Goal: Task Accomplishment & Management: Complete application form

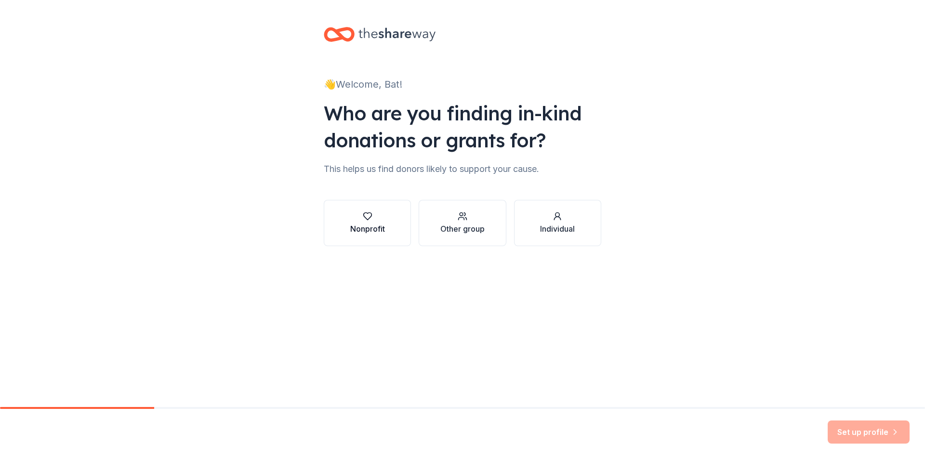
click at [377, 225] on div "Nonprofit" at bounding box center [367, 229] width 35 height 12
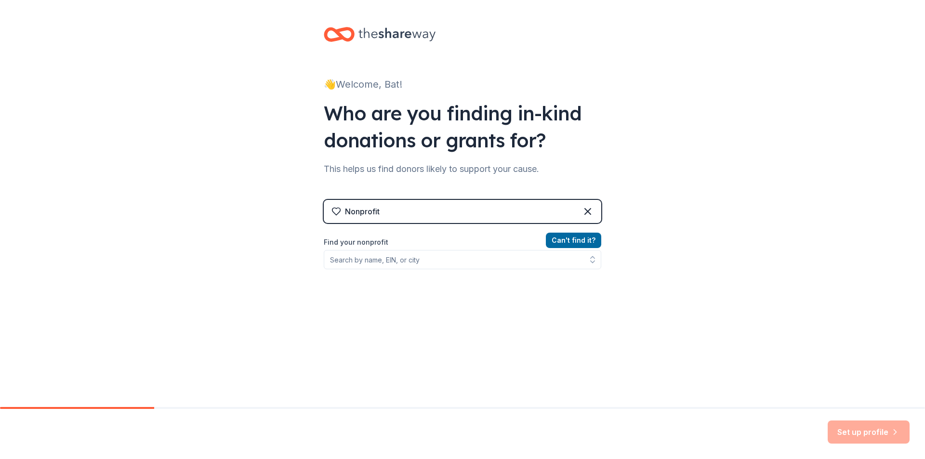
click at [443, 209] on div "Nonprofit" at bounding box center [463, 211] width 278 height 23
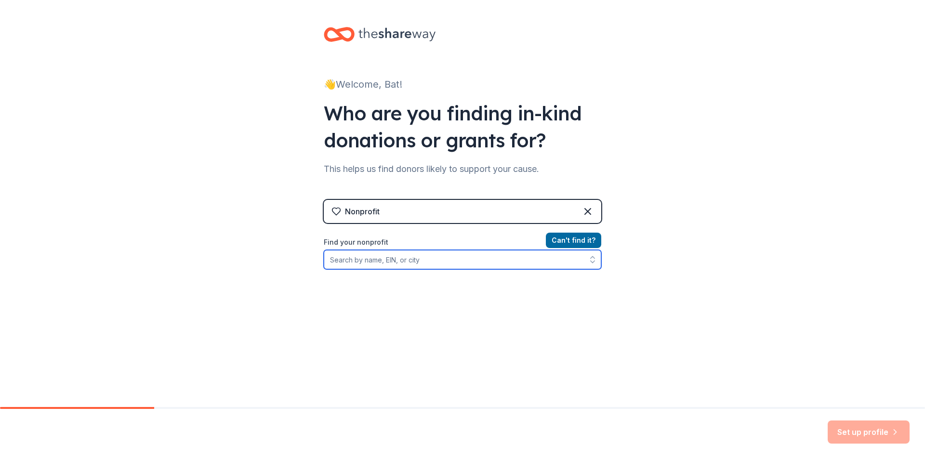
click at [393, 261] on input "Find your nonprofit" at bounding box center [463, 259] width 278 height 19
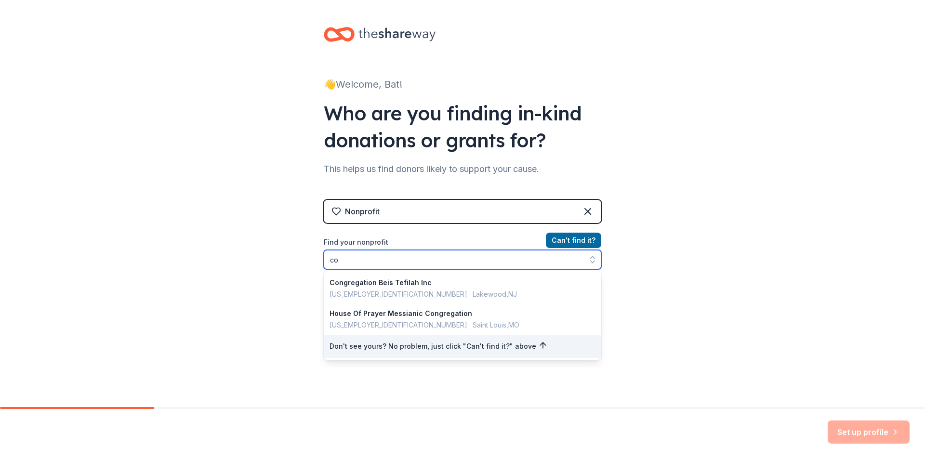
type input "c"
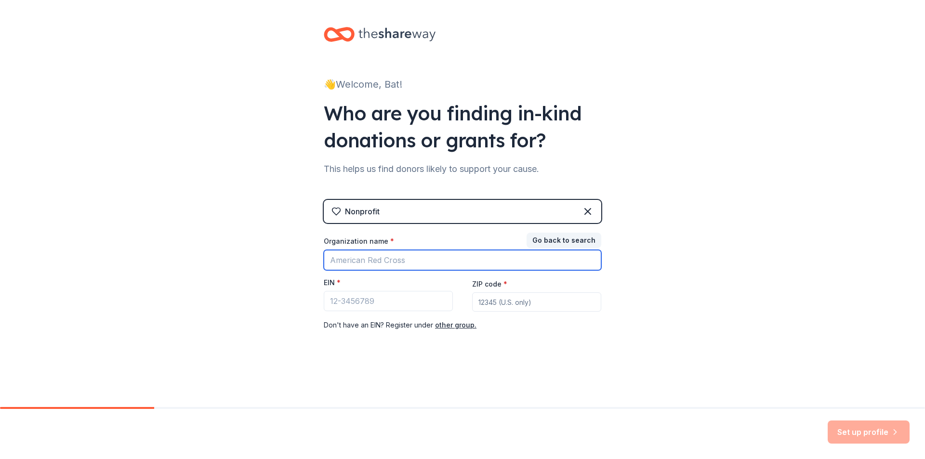
click at [393, 261] on input "Organization name *" at bounding box center [463, 260] width 278 height 20
click at [465, 255] on input "young Israel of cherry hill" at bounding box center [463, 260] width 278 height 20
click at [360, 258] on input "young Israel of cherry hill" at bounding box center [463, 260] width 278 height 20
click at [333, 260] on input "young Israel of cherry hill" at bounding box center [463, 260] width 278 height 20
type input "Young Israel of cherry hill"
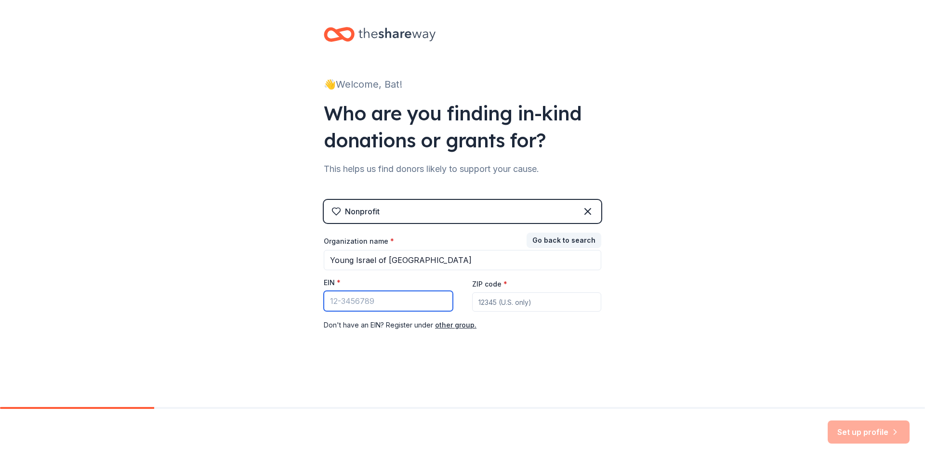
click at [369, 298] on input "EIN *" at bounding box center [388, 301] width 129 height 20
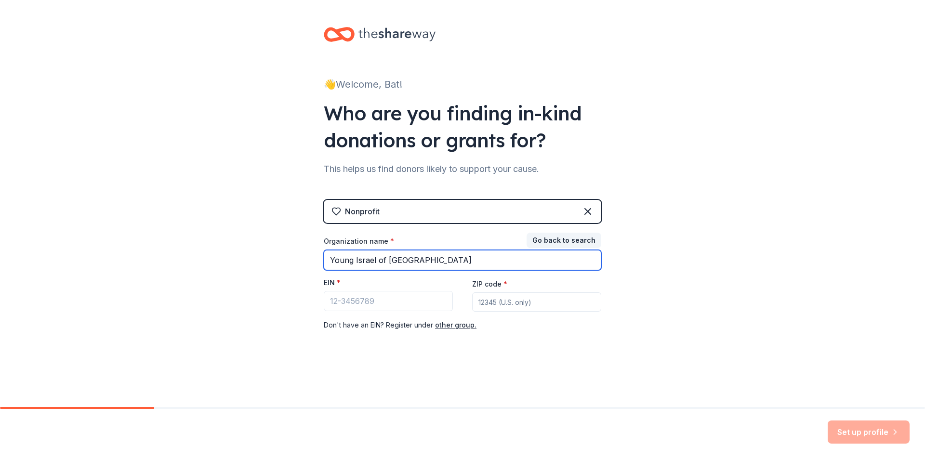
drag, startPoint x: 436, startPoint y: 261, endPoint x: 313, endPoint y: 258, distance: 122.9
click at [313, 258] on div "👋 Welcome, Bat! Who are you finding in-kind donations or grants for? This helps…" at bounding box center [462, 198] width 308 height 397
click at [441, 260] on input "Young Israel of cherry hill" at bounding box center [463, 260] width 278 height 20
drag, startPoint x: 441, startPoint y: 260, endPoint x: 226, endPoint y: 254, distance: 215.0
click at [226, 254] on div "👋 Welcome, Bat! Who are you finding in-kind donations or grants for? This helps…" at bounding box center [462, 198] width 925 height 397
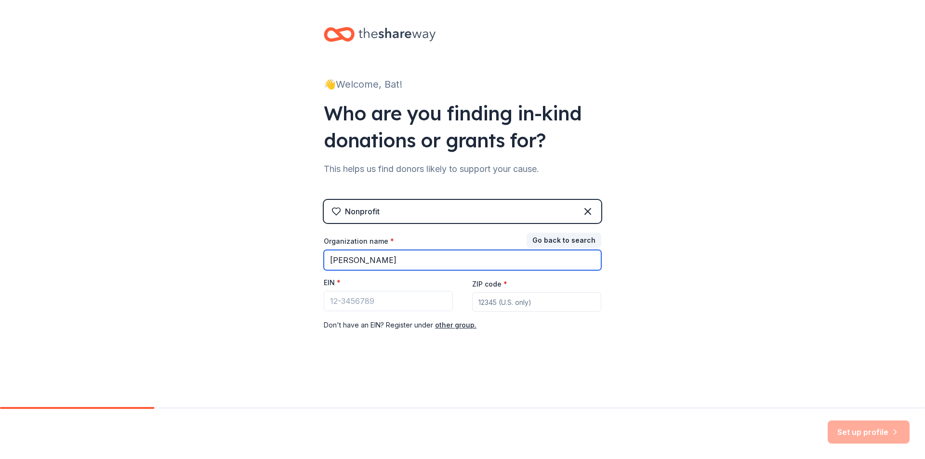
type input "Politz"
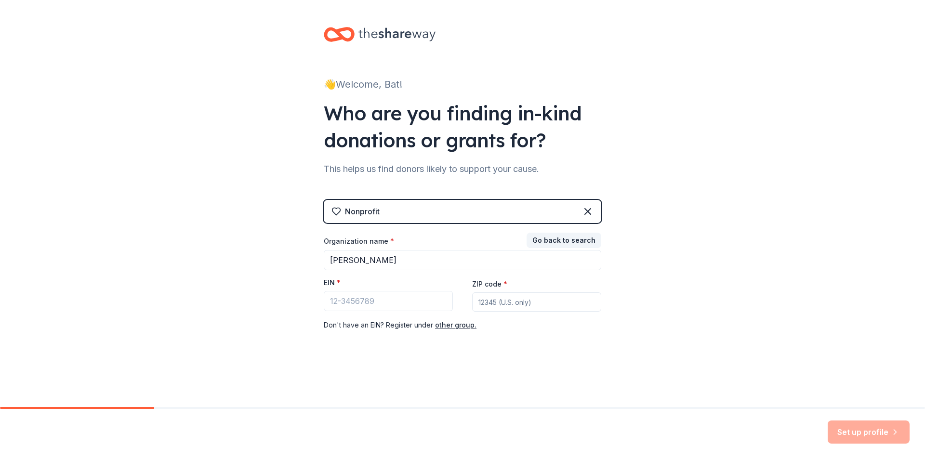
click at [459, 212] on div "Nonprofit" at bounding box center [463, 211] width 278 height 23
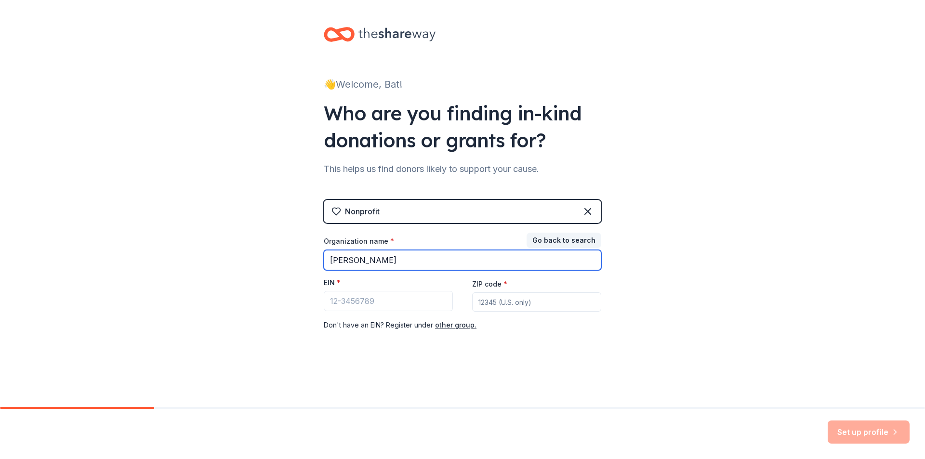
click at [386, 251] on input "Politz" at bounding box center [463, 260] width 278 height 20
click at [377, 260] on input "Politz" at bounding box center [463, 260] width 278 height 20
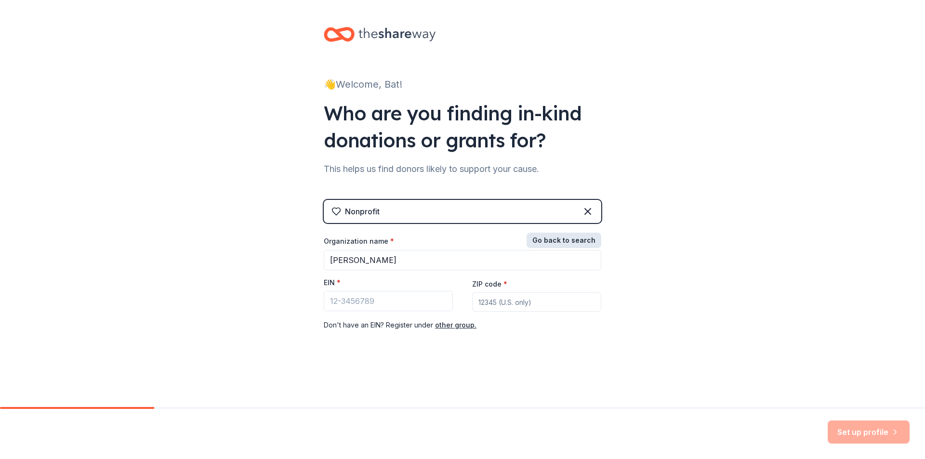
click at [567, 240] on button "Go back to search" at bounding box center [564, 240] width 75 height 15
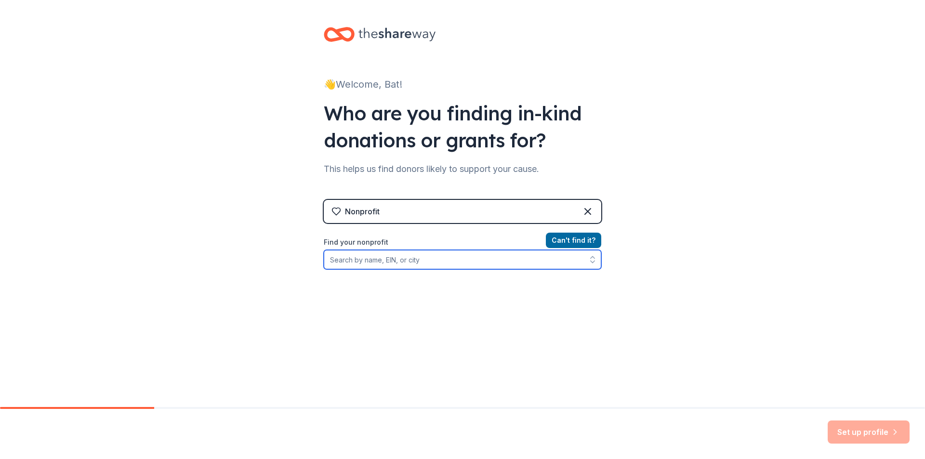
click at [365, 260] on input "Find your nonprofit" at bounding box center [463, 259] width 278 height 19
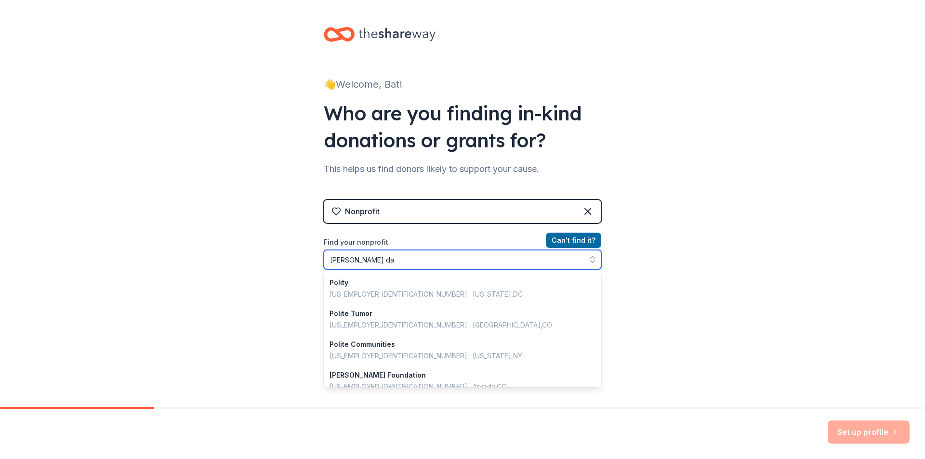
type input "politz day"
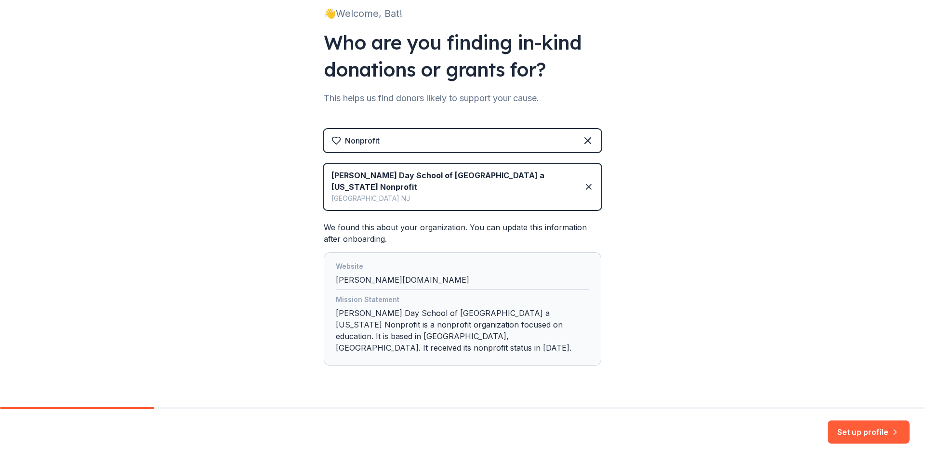
scroll to position [72, 0]
click at [416, 267] on div "Website politz.org" at bounding box center [462, 274] width 253 height 29
click at [731, 263] on div "👋 Welcome, Bat! Who are you finding in-kind donations or grants for? This helps…" at bounding box center [462, 179] width 925 height 502
click at [852, 434] on button "Set up profile" at bounding box center [869, 432] width 82 height 23
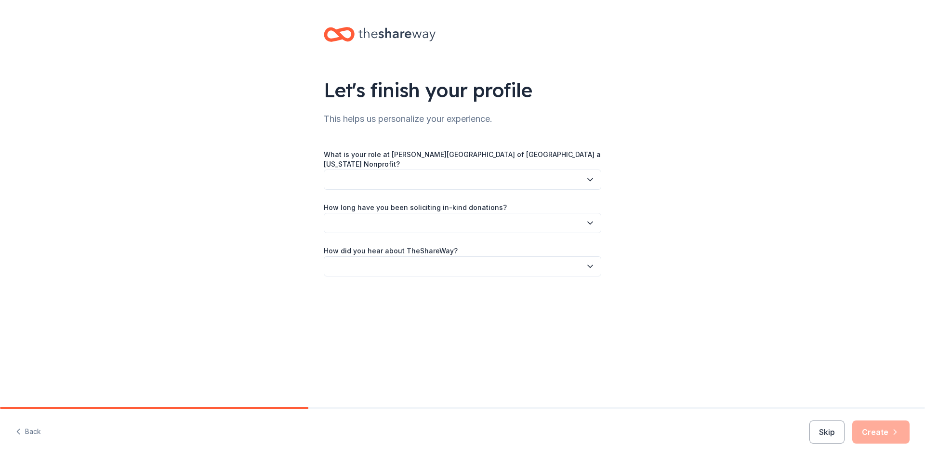
click at [454, 170] on button "button" at bounding box center [463, 180] width 278 height 20
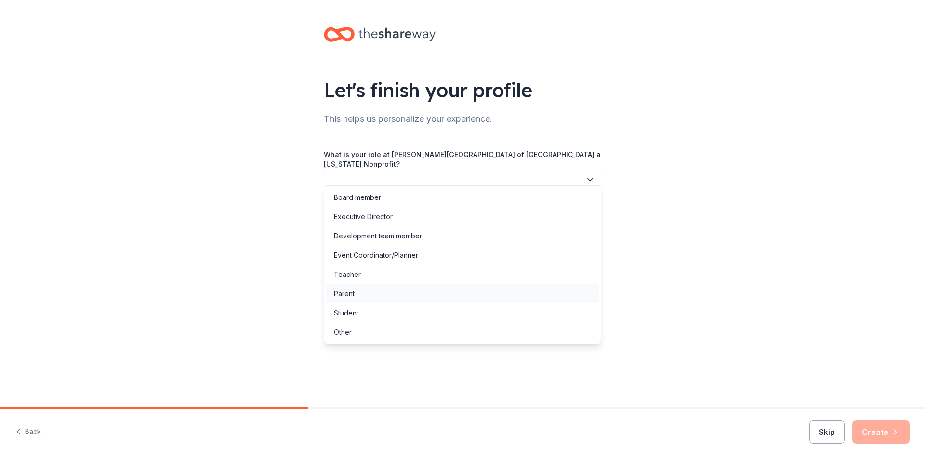
click at [356, 292] on div "Parent" at bounding box center [462, 293] width 273 height 19
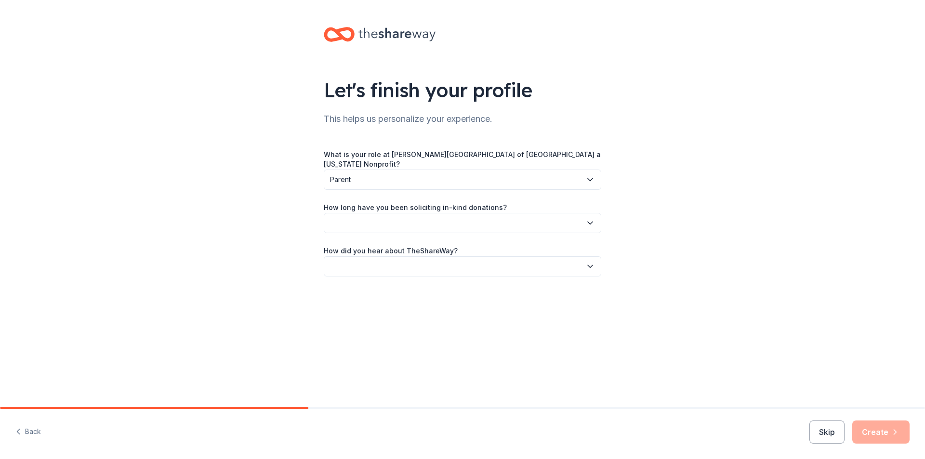
click at [395, 213] on button "button" at bounding box center [463, 223] width 278 height 20
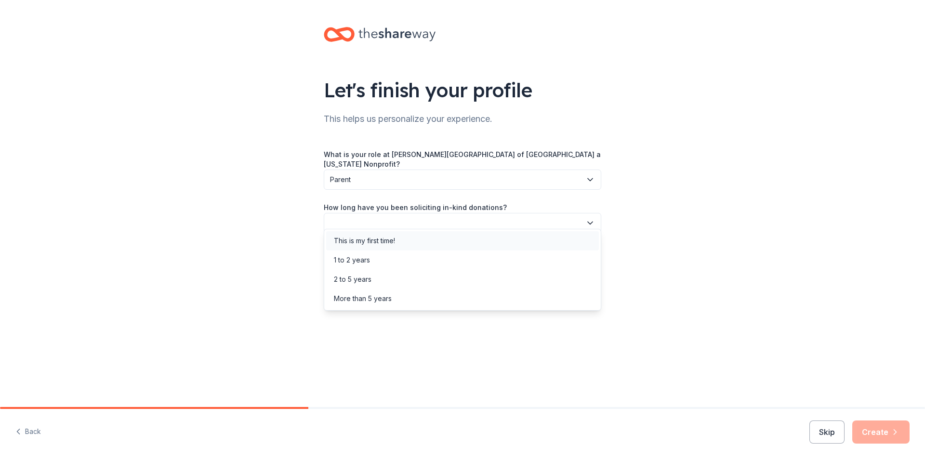
click at [389, 240] on div "This is my first time!" at bounding box center [364, 241] width 61 height 12
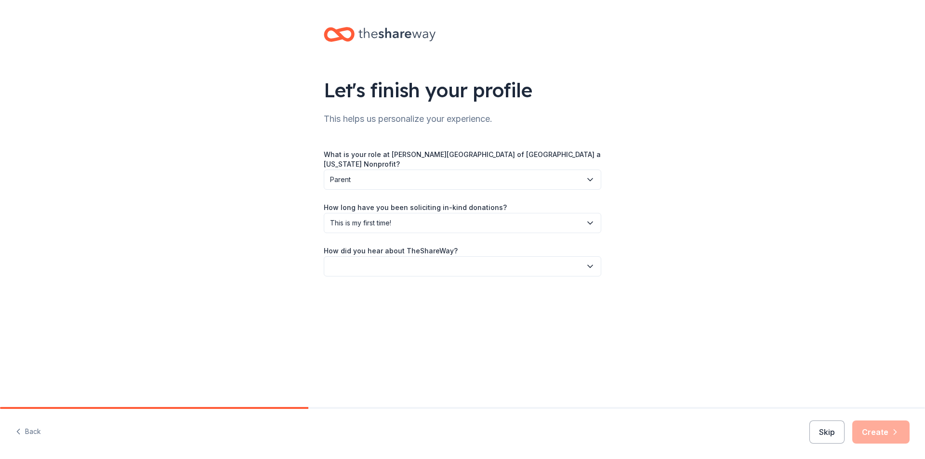
click at [383, 256] on button "button" at bounding box center [463, 266] width 278 height 20
click at [366, 304] on div "Online search" at bounding box center [356, 304] width 44 height 12
click at [881, 432] on button "Create" at bounding box center [880, 432] width 57 height 23
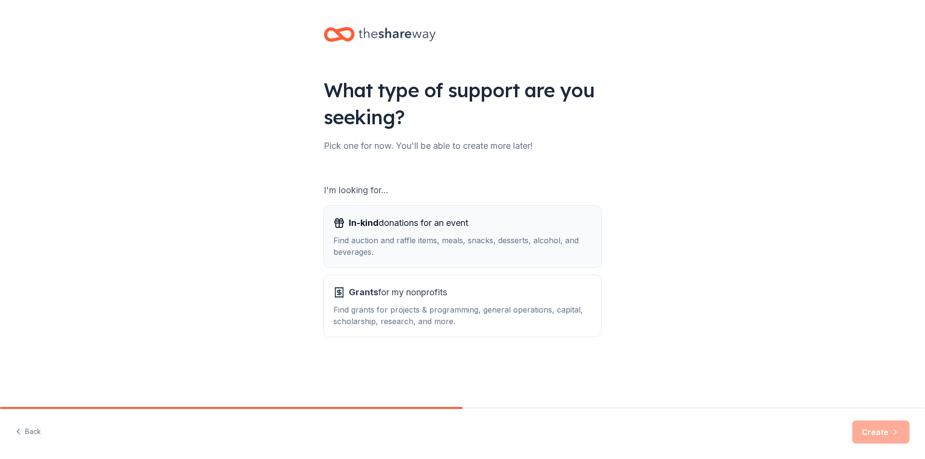
click at [400, 231] on div "In-kind donations for an event Find auction and raffle items, meals, snacks, de…" at bounding box center [462, 236] width 258 height 42
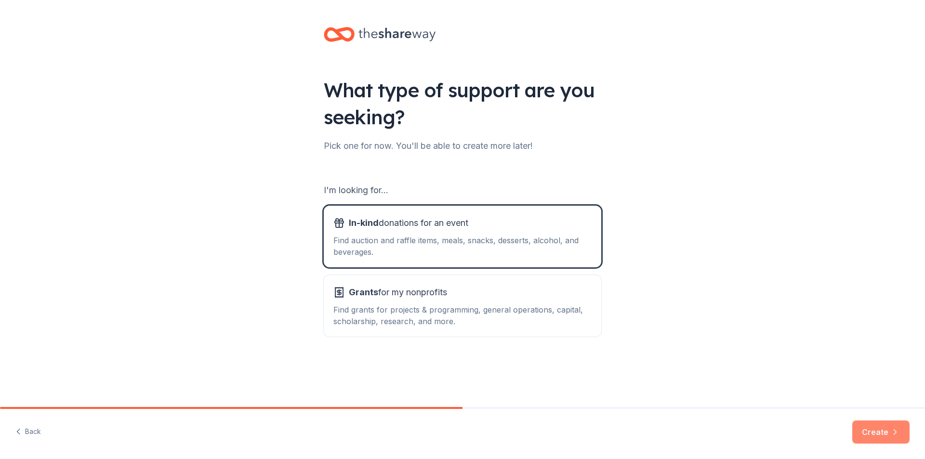
click at [879, 441] on button "Create" at bounding box center [880, 432] width 57 height 23
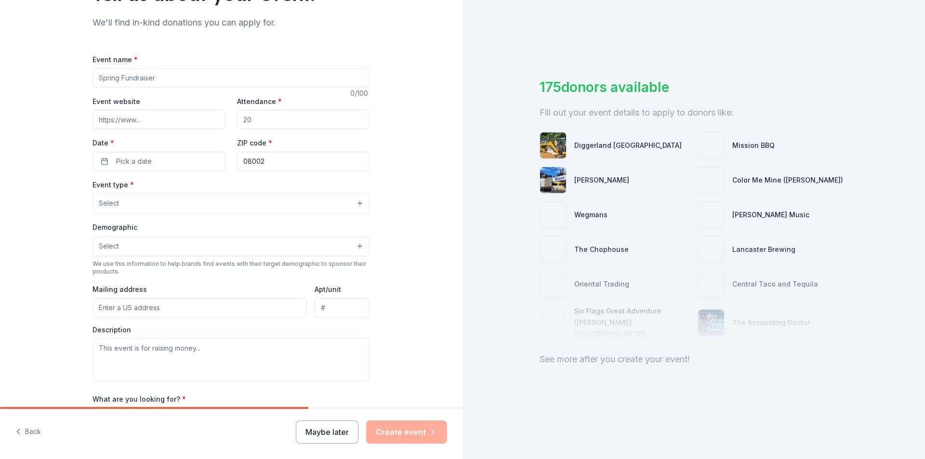
scroll to position [48, 0]
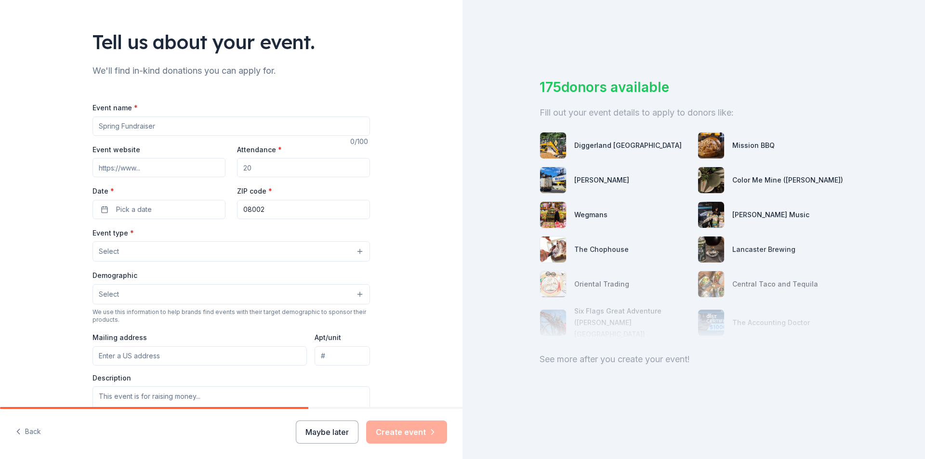
drag, startPoint x: 254, startPoint y: 167, endPoint x: 234, endPoint y: 167, distance: 20.7
click at [237, 167] on input "Attendance *" at bounding box center [303, 167] width 133 height 19
type input "2"
drag, startPoint x: 269, startPoint y: 168, endPoint x: 194, endPoint y: 165, distance: 75.2
click at [194, 165] on div "Event website Attendance * 300 Date * Pick a date ZIP code * 08002" at bounding box center [232, 182] width 278 height 76
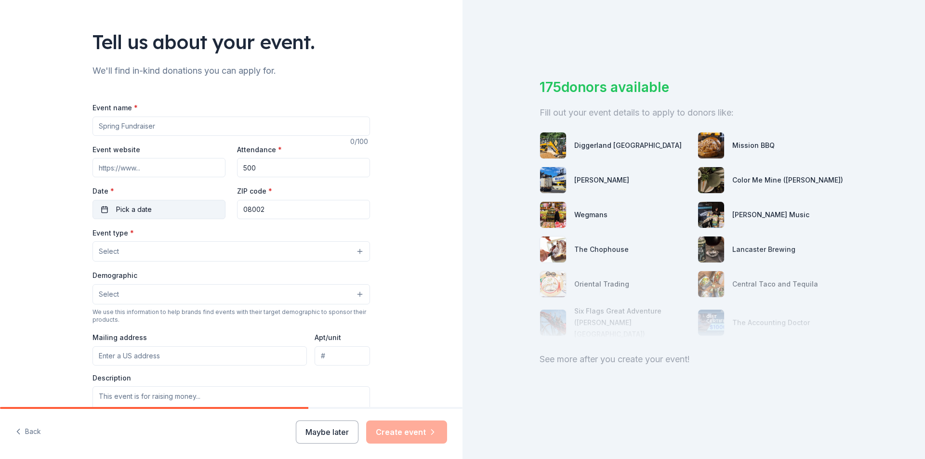
type input "500"
click at [157, 204] on button "Pick a date" at bounding box center [159, 209] width 133 height 19
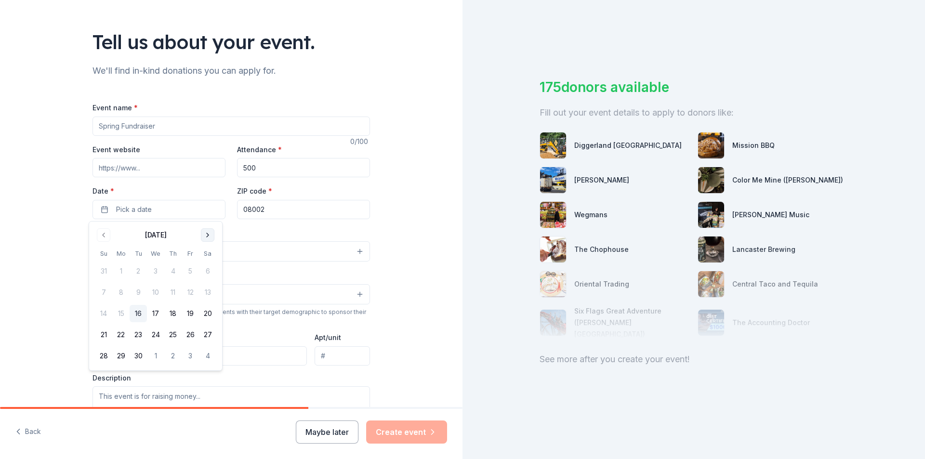
click at [212, 238] on button "Go to next month" at bounding box center [207, 234] width 13 height 13
click at [210, 239] on button "Go to next month" at bounding box center [207, 234] width 13 height 13
click at [114, 334] on button "22" at bounding box center [120, 334] width 17 height 17
click at [424, 214] on div "Tell us about your event. We'll find in-kind donations you can apply for. Event…" at bounding box center [231, 272] width 463 height 641
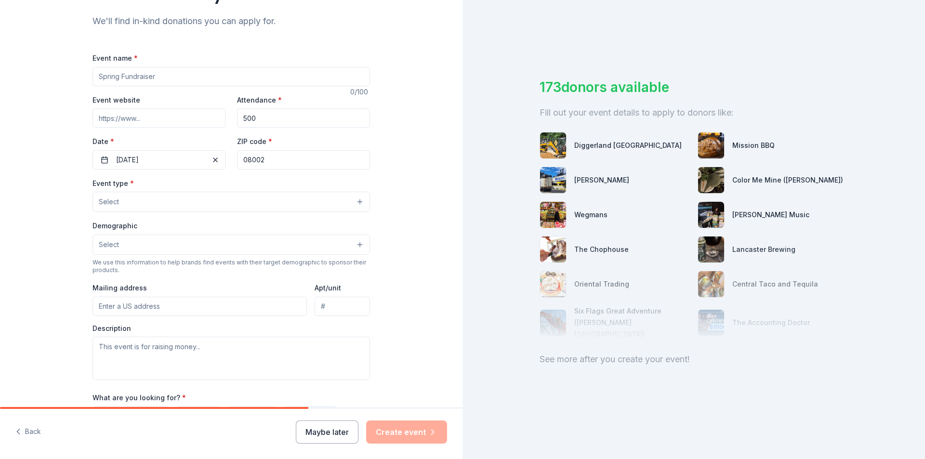
scroll to position [145, 0]
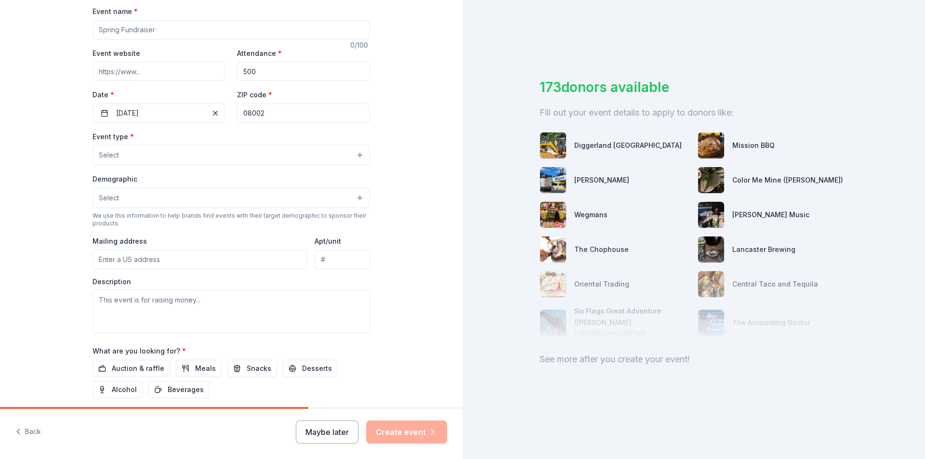
click at [155, 156] on button "Select" at bounding box center [232, 155] width 278 height 20
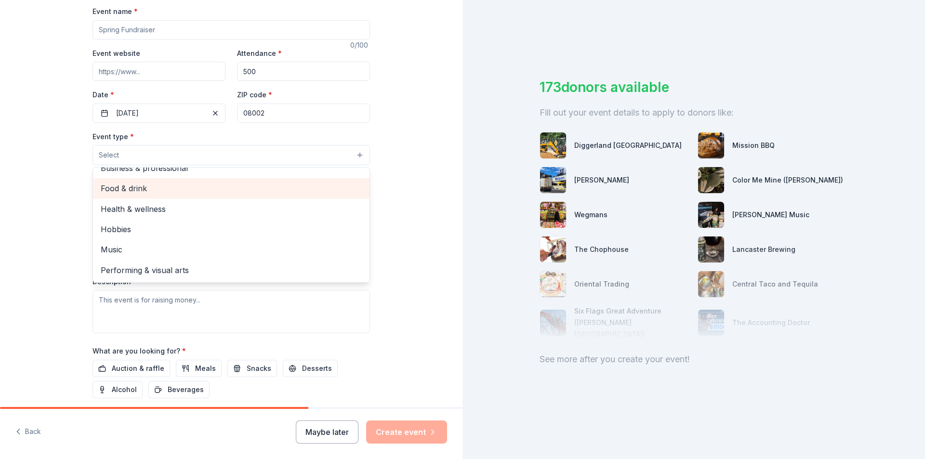
scroll to position [0, 0]
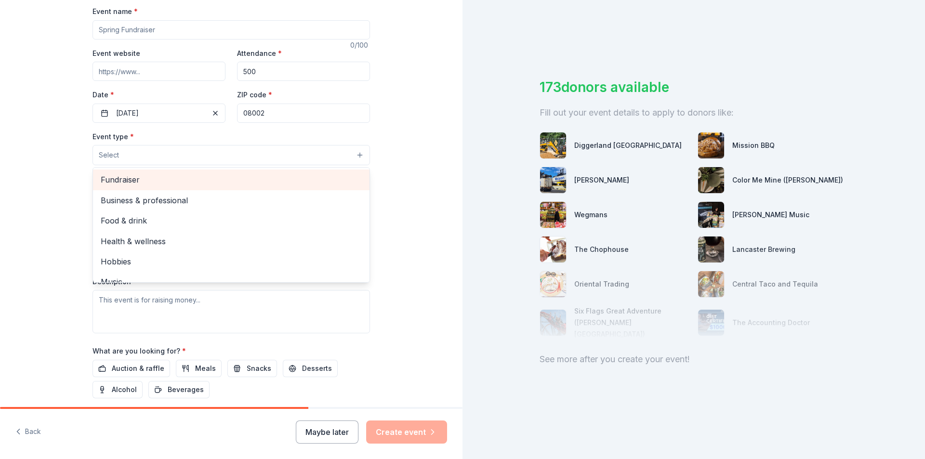
click at [139, 183] on span "Fundraiser" at bounding box center [231, 179] width 261 height 13
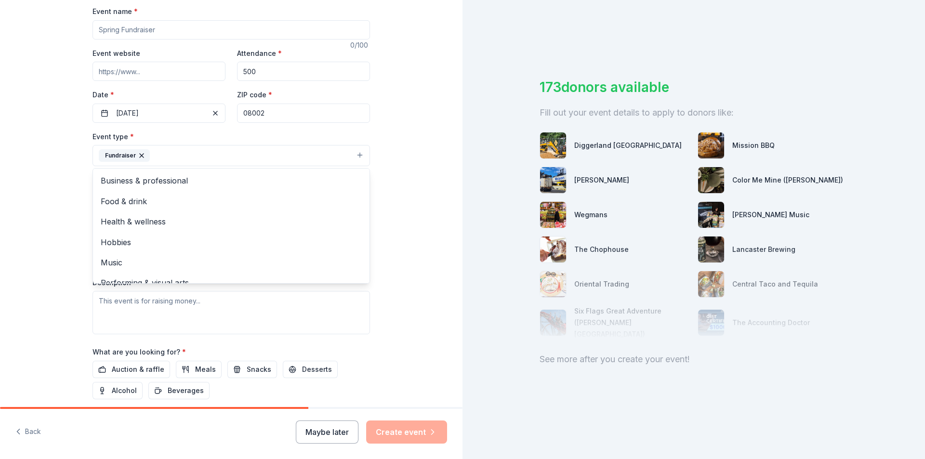
click at [411, 172] on div "Tell us about your event. We'll find in-kind donations you can apply for. Event…" at bounding box center [231, 176] width 463 height 642
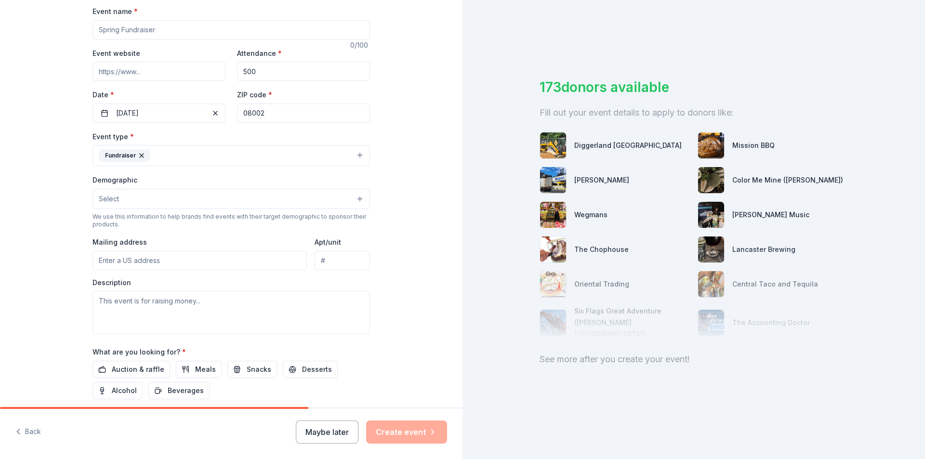
click at [143, 207] on button "Select" at bounding box center [232, 199] width 278 height 20
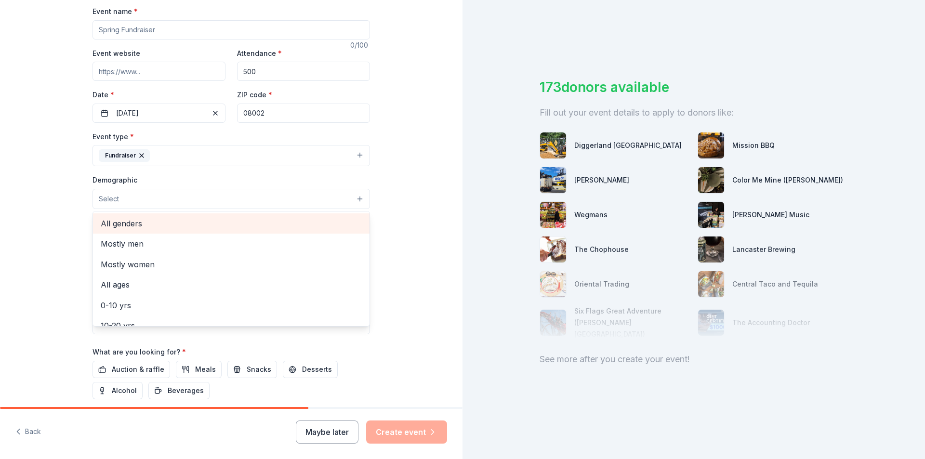
click at [141, 228] on span "All genders" at bounding box center [231, 223] width 261 height 13
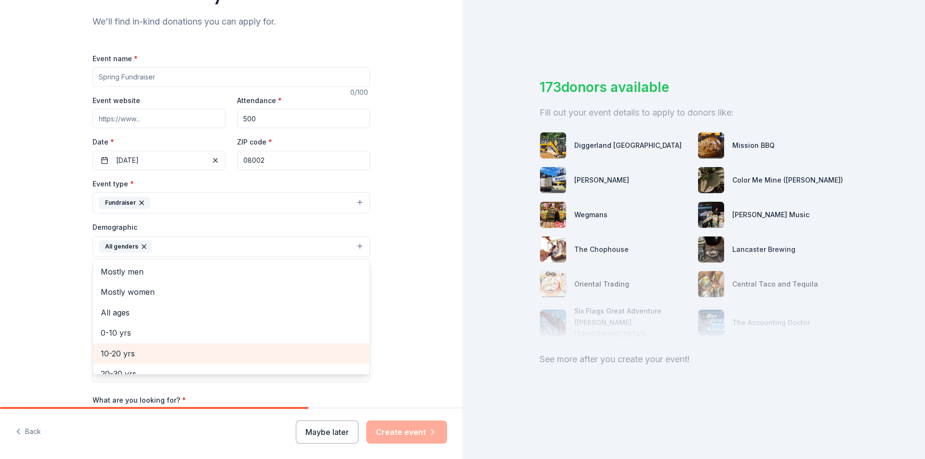
scroll to position [92, 0]
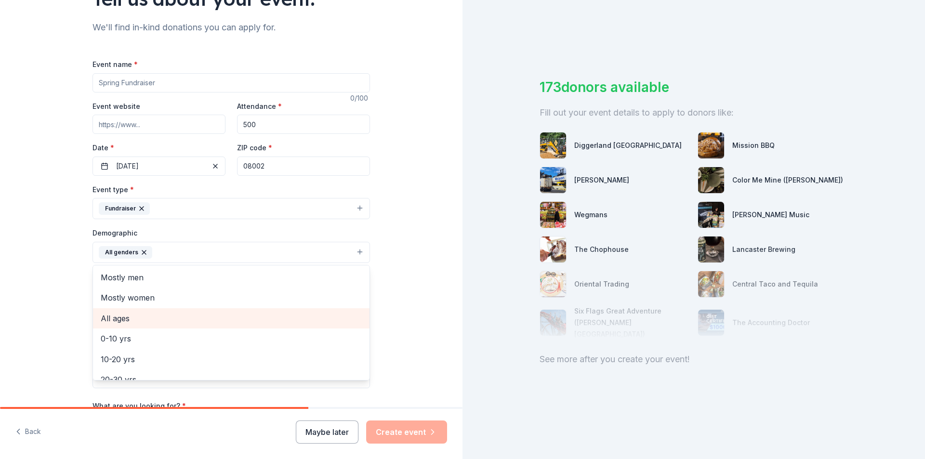
click at [116, 320] on span "All ages" at bounding box center [231, 318] width 261 height 13
click at [421, 249] on div "Tell us about your event. We'll find in-kind donations you can apply for. Event…" at bounding box center [231, 229] width 463 height 643
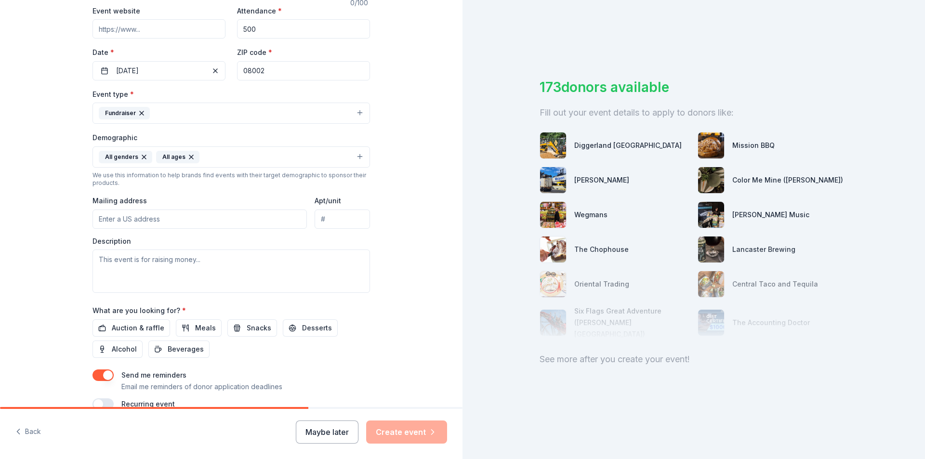
scroll to position [188, 0]
click at [148, 219] on input "Mailing address" at bounding box center [200, 218] width 214 height 19
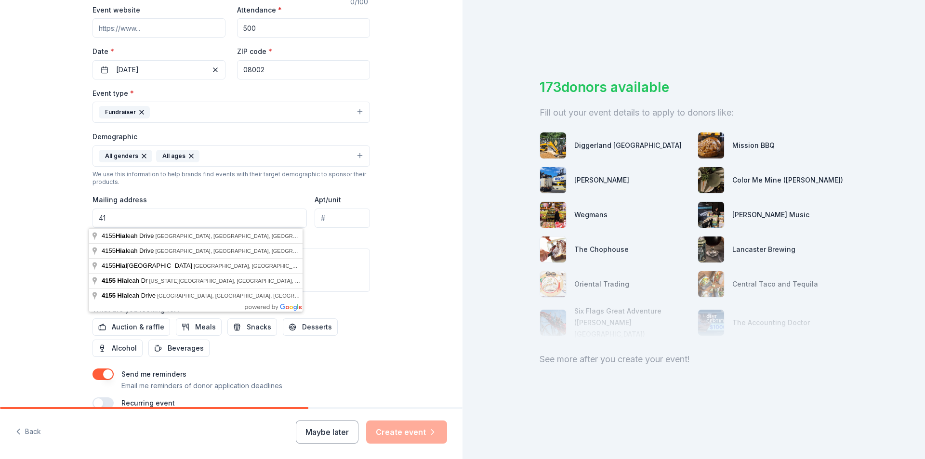
type input "4"
type input "415"
click at [58, 136] on div "Tell us about your event. We'll find in-kind donations you can apply for. Event…" at bounding box center [231, 133] width 463 height 643
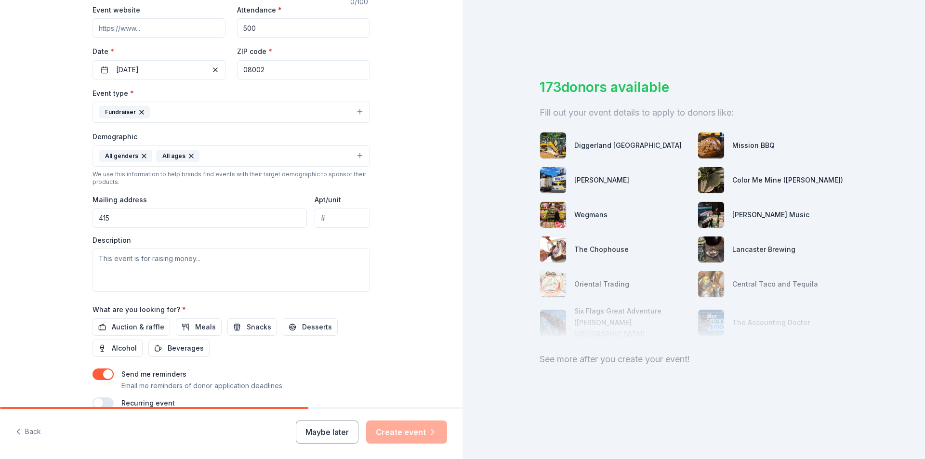
click at [128, 215] on input "415" at bounding box center [200, 218] width 214 height 19
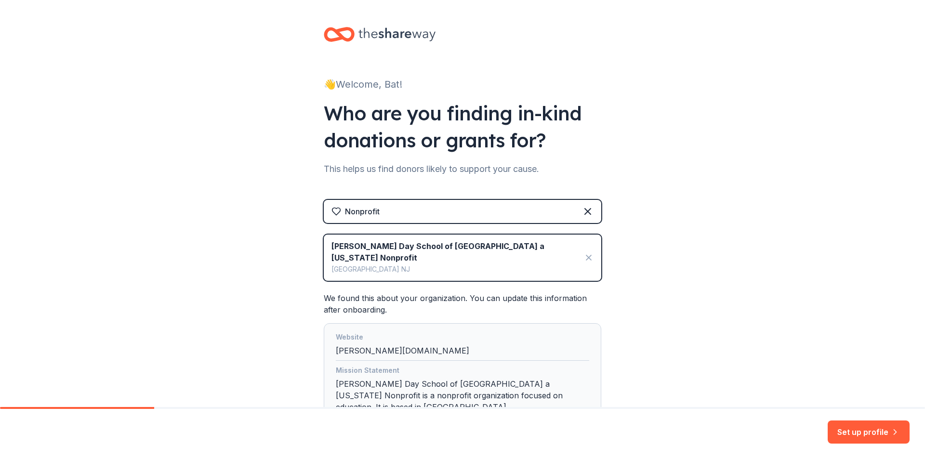
click at [584, 253] on icon at bounding box center [589, 258] width 10 height 12
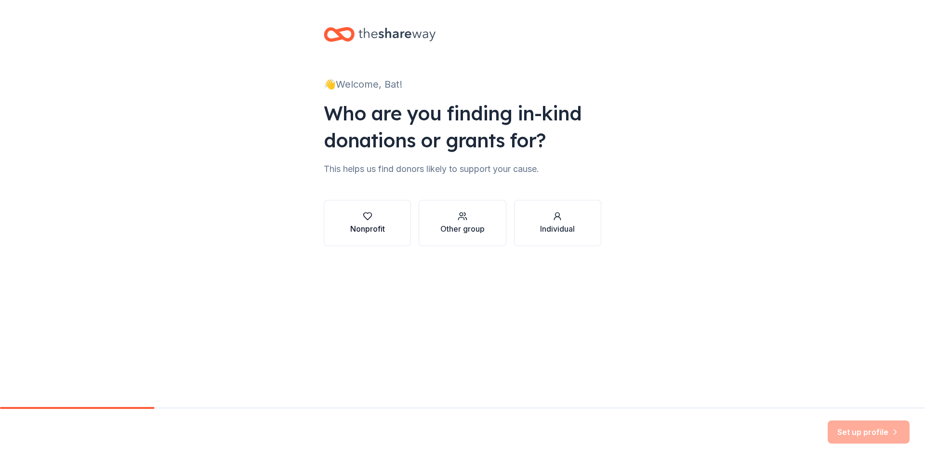
click at [328, 214] on button "Nonprofit" at bounding box center [367, 223] width 87 height 46
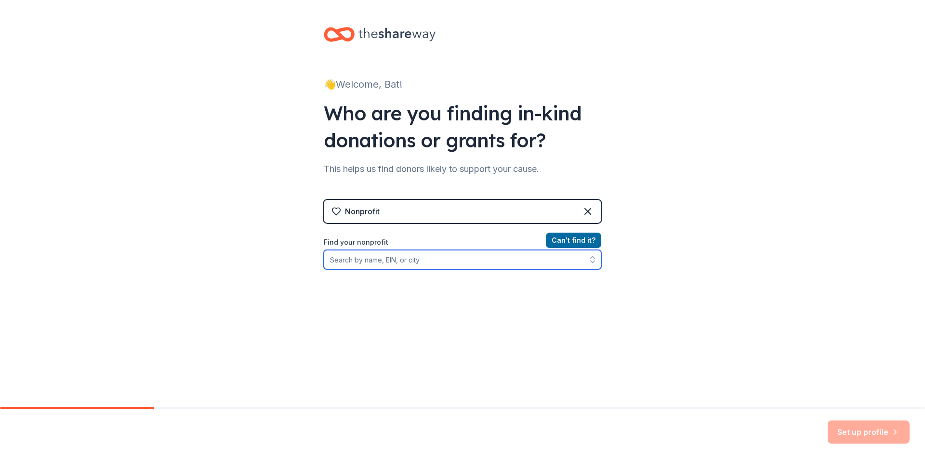
click at [423, 268] on input "Find your nonprofit" at bounding box center [463, 259] width 278 height 19
type input "young israel of cherry"
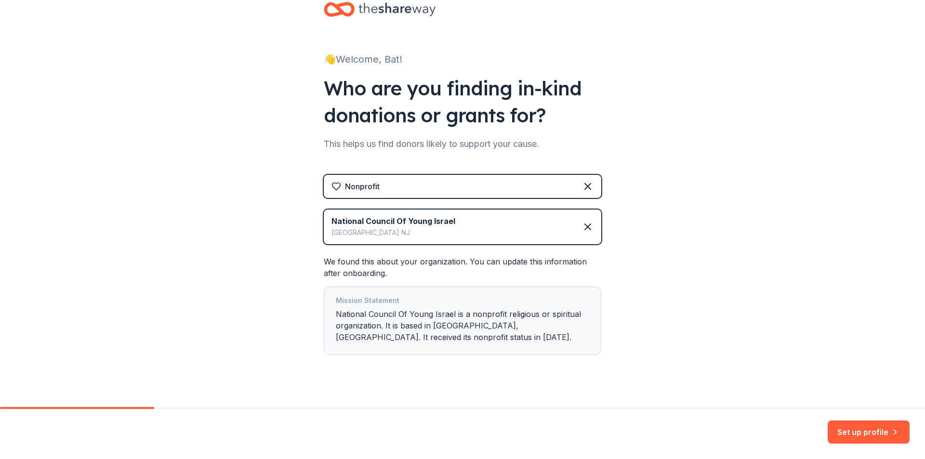
scroll to position [39, 0]
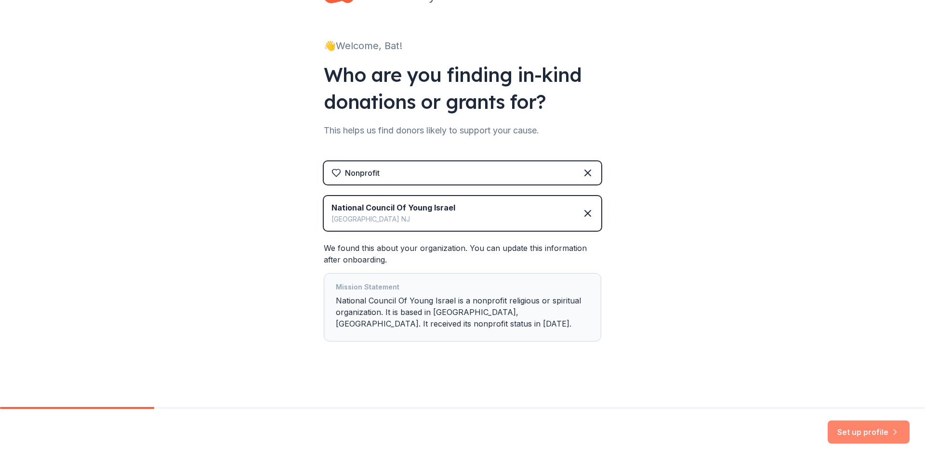
click at [884, 438] on button "Set up profile" at bounding box center [869, 432] width 82 height 23
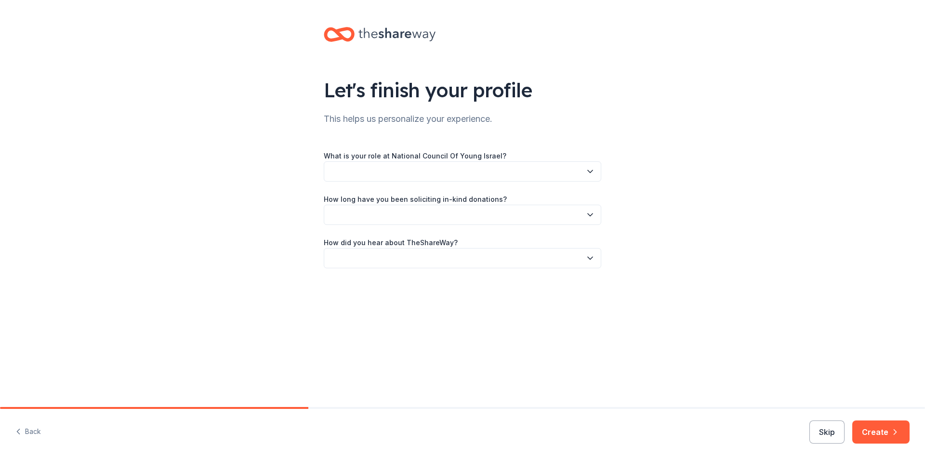
click at [422, 157] on label "What is your role at National Council Of Young Israel?" at bounding box center [415, 156] width 183 height 10
click at [431, 175] on button "button" at bounding box center [463, 171] width 278 height 20
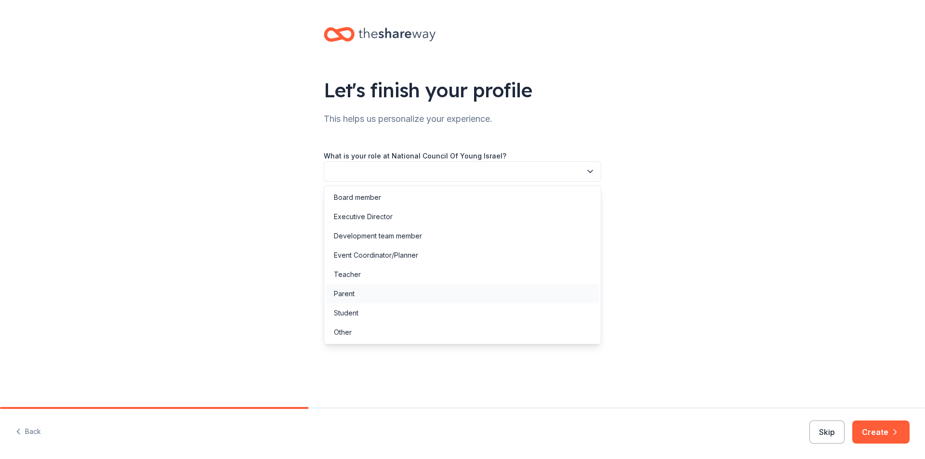
click at [363, 295] on div "Parent" at bounding box center [462, 293] width 273 height 19
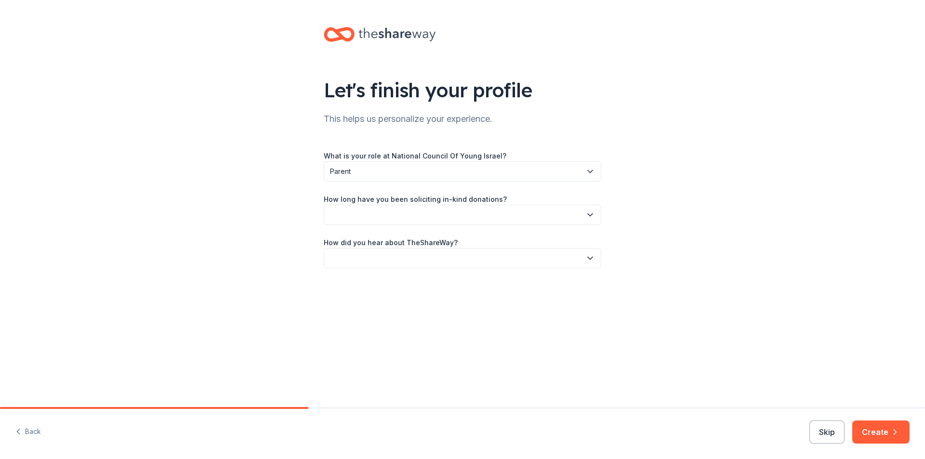
click at [376, 213] on button "button" at bounding box center [463, 215] width 278 height 20
click at [368, 240] on div "This is my first time!" at bounding box center [364, 241] width 61 height 12
click at [368, 259] on button "button" at bounding box center [463, 258] width 278 height 20
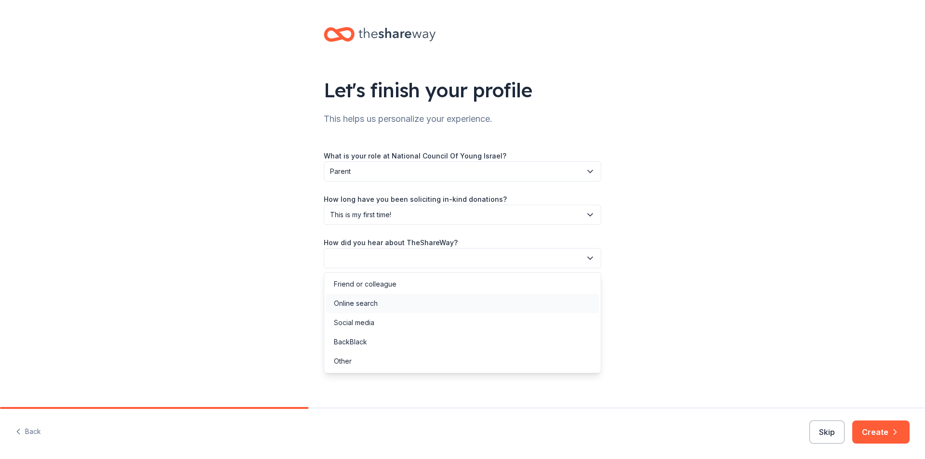
click at [361, 308] on div "Online search" at bounding box center [356, 304] width 44 height 12
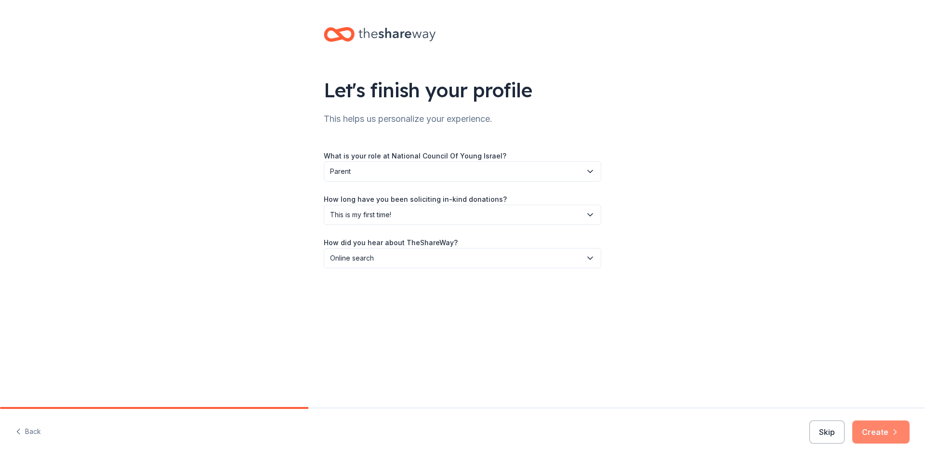
click at [870, 432] on button "Create" at bounding box center [880, 432] width 57 height 23
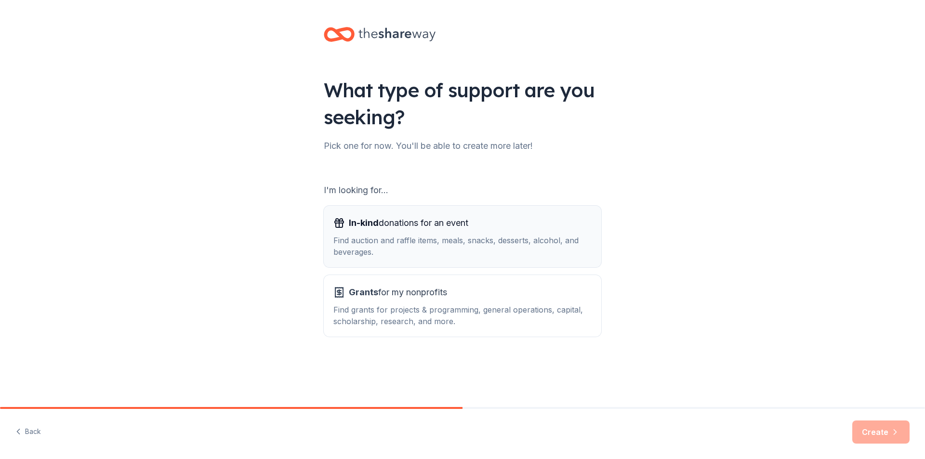
click at [438, 231] on div "In-kind donations for an event Find auction and raffle items, meals, snacks, de…" at bounding box center [462, 236] width 258 height 42
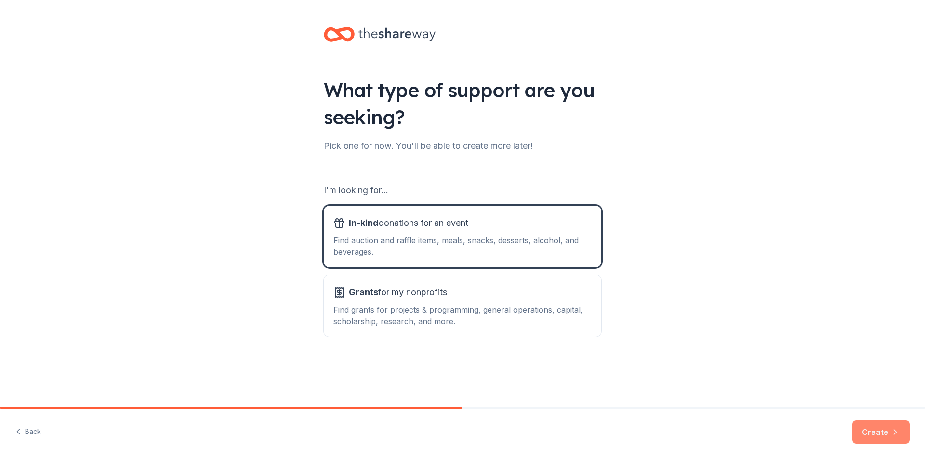
click at [884, 428] on button "Create" at bounding box center [880, 432] width 57 height 23
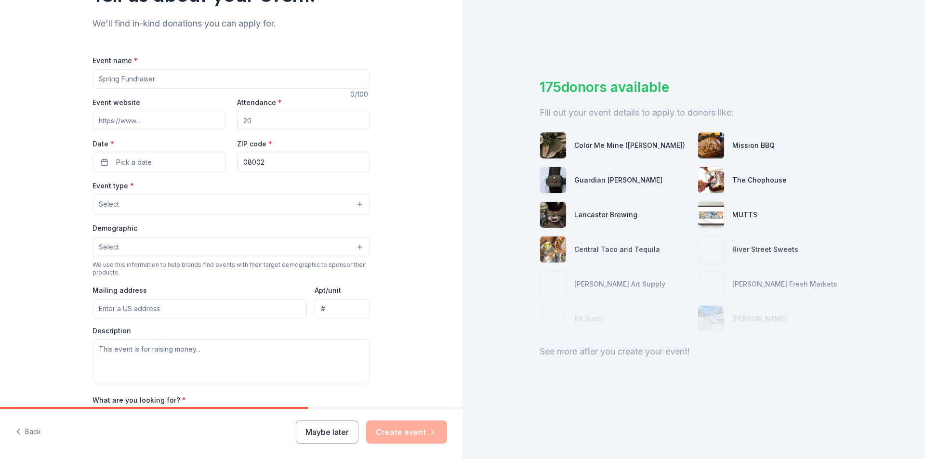
scroll to position [96, 0]
click at [175, 122] on input "Event website" at bounding box center [159, 119] width 133 height 19
click at [130, 120] on input "Event website" at bounding box center [159, 119] width 133 height 19
paste input "https://www.yicherryhill.com/schools-and-yeshivas"
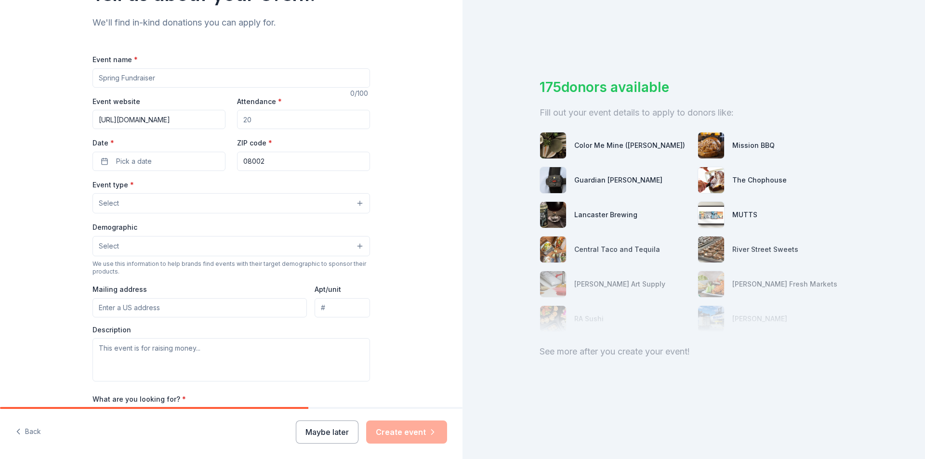
type input "https://www.yicherryhill.com/schools-and-yeshivas"
click at [266, 123] on input "Attendance *" at bounding box center [303, 119] width 133 height 19
type input "3"
drag, startPoint x: 270, startPoint y: 121, endPoint x: 226, endPoint y: 122, distance: 43.9
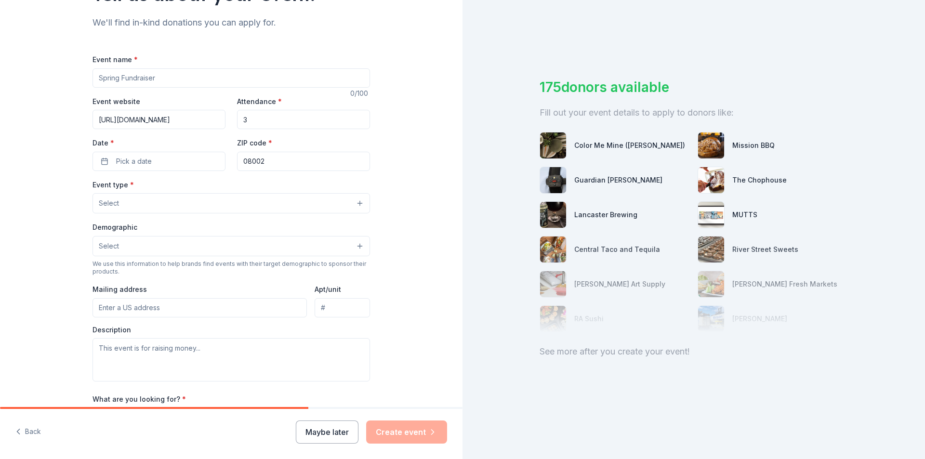
click at [226, 122] on div "Event website https://www.yicherryhill.com/schools-and-yeshivas Attendance * 3 …" at bounding box center [232, 133] width 278 height 76
click at [264, 123] on input "Attendance *" at bounding box center [303, 119] width 133 height 19
type input "500"
click at [168, 162] on button "Pick a date" at bounding box center [159, 161] width 133 height 19
click at [207, 191] on button "Go to next month" at bounding box center [207, 186] width 13 height 13
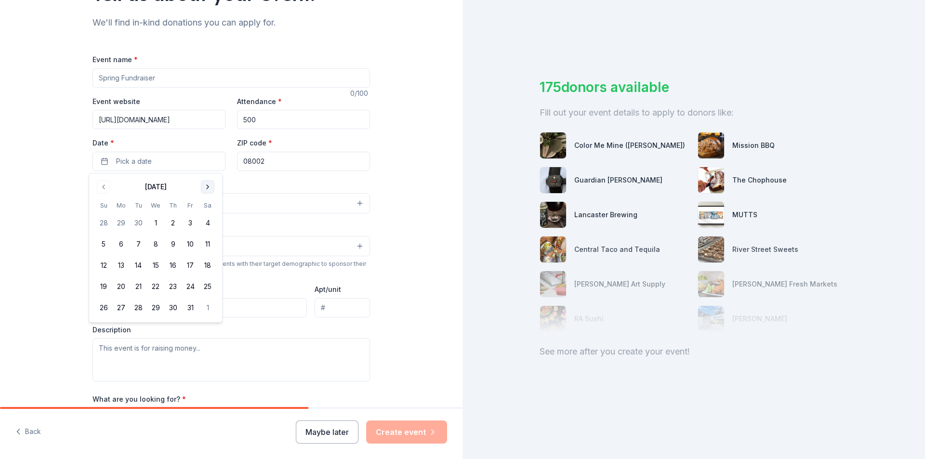
click at [207, 191] on button "Go to next month" at bounding box center [207, 186] width 13 height 13
click at [120, 288] on button "22" at bounding box center [120, 286] width 17 height 17
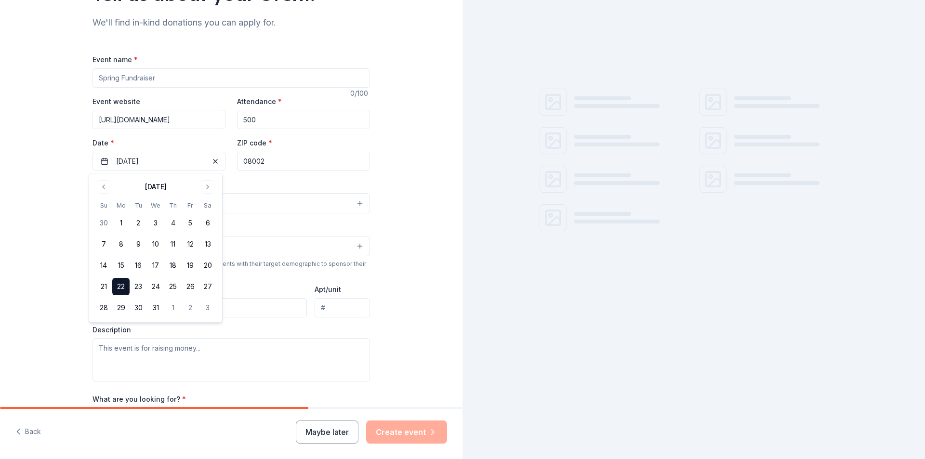
click at [418, 181] on div "Tell us about your event. We'll find in-kind donations you can apply for. Event…" at bounding box center [231, 224] width 463 height 641
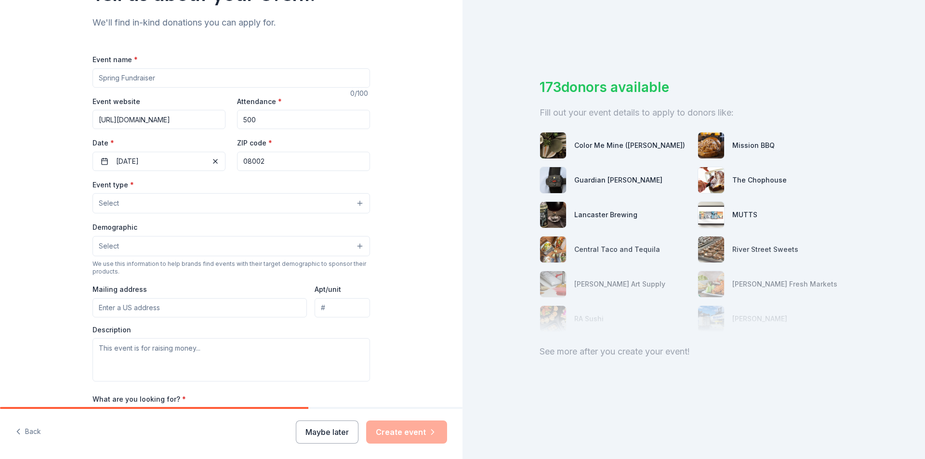
click at [144, 205] on button "Select" at bounding box center [232, 203] width 278 height 20
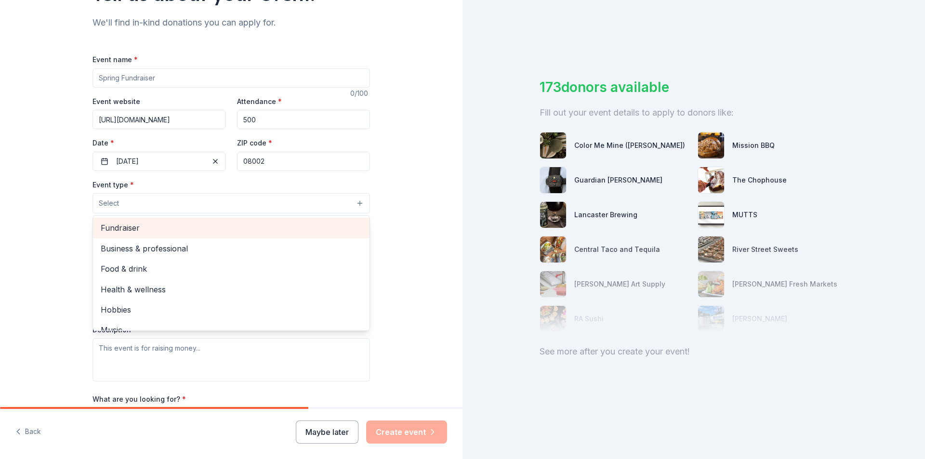
click at [143, 228] on span "Fundraiser" at bounding box center [231, 228] width 261 height 13
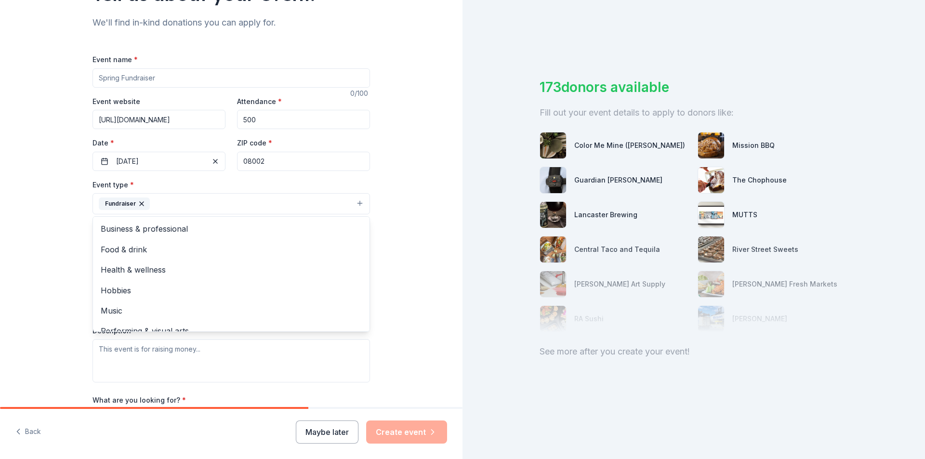
click at [419, 191] on div "Tell us about your event. We'll find in-kind donations you can apply for. Event…" at bounding box center [231, 225] width 463 height 642
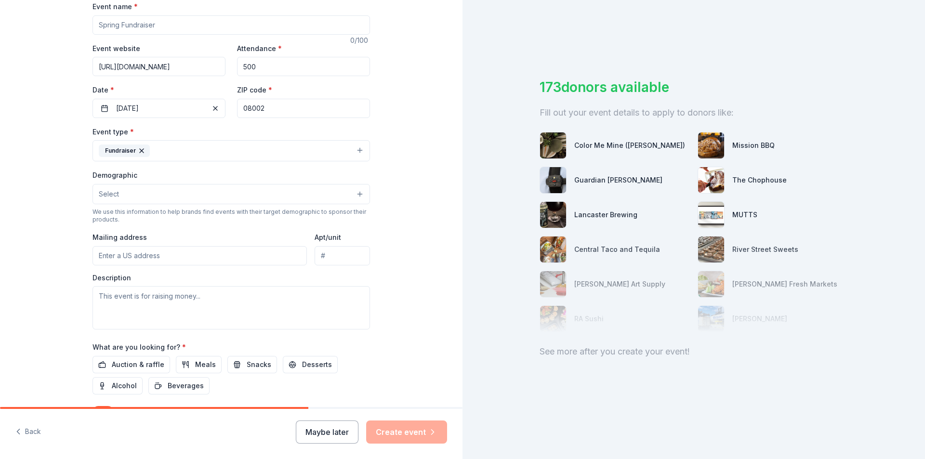
scroll to position [193, 0]
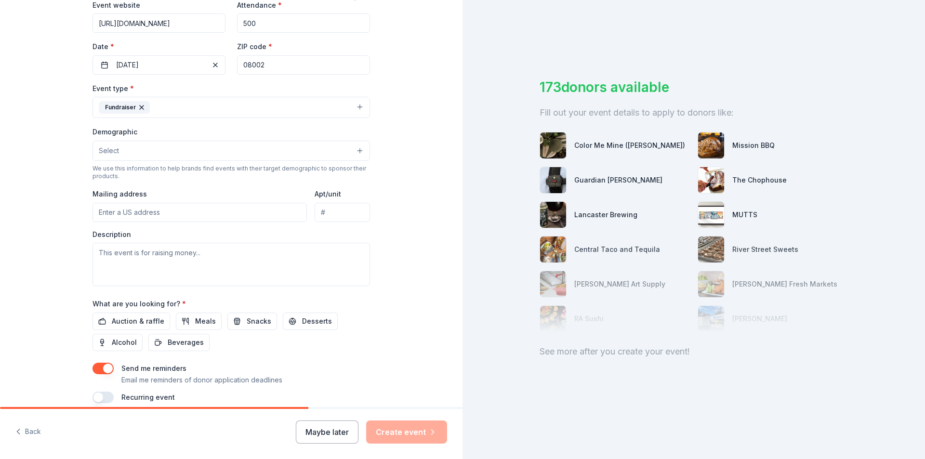
click at [158, 154] on button "Select" at bounding box center [232, 151] width 278 height 20
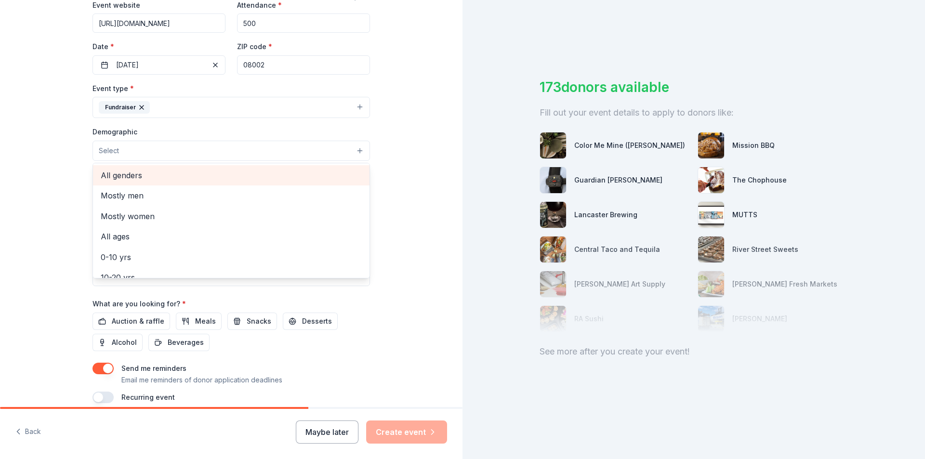
click at [136, 172] on span "All genders" at bounding box center [231, 175] width 261 height 13
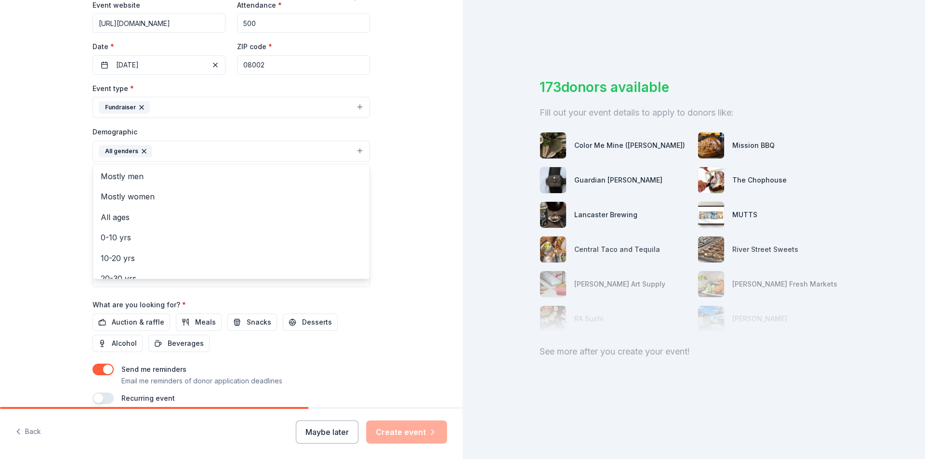
click at [429, 175] on div "Tell us about your event. We'll find in-kind donations you can apply for. Event…" at bounding box center [231, 128] width 463 height 643
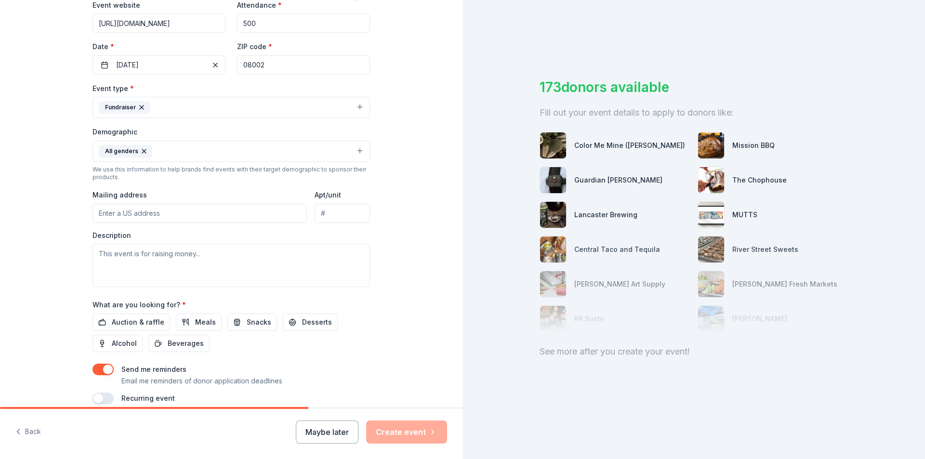
scroll to position [236, 0]
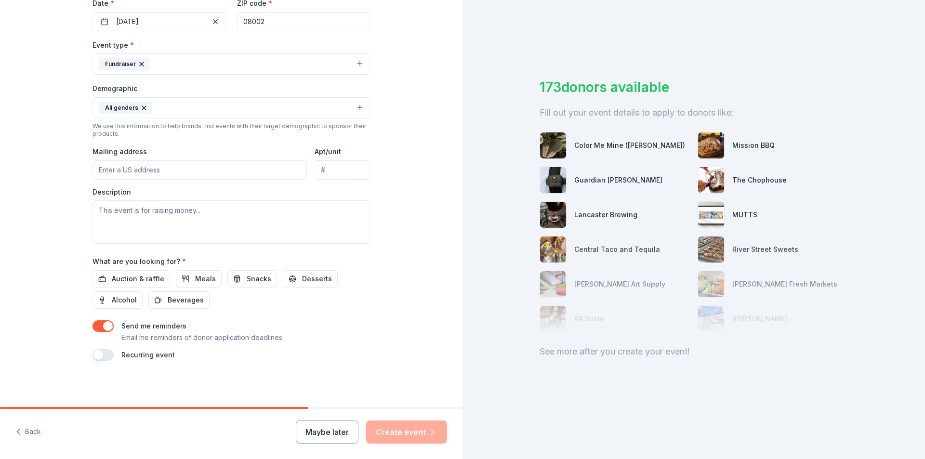
click at [196, 170] on input "Mailing address" at bounding box center [200, 169] width 214 height 19
click at [191, 173] on input "415 Hialeah Drive" at bounding box center [200, 169] width 214 height 19
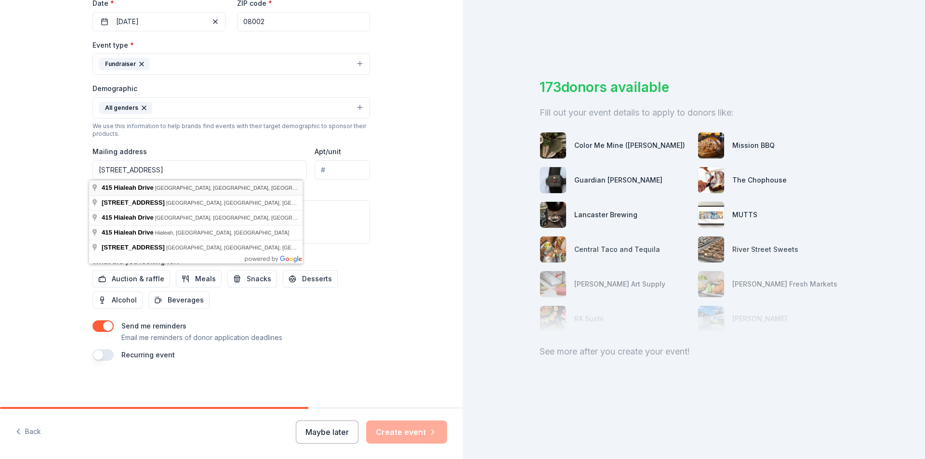
type input "415 Hialeah Drive, Cherry Hill Township, NJ, 08002"
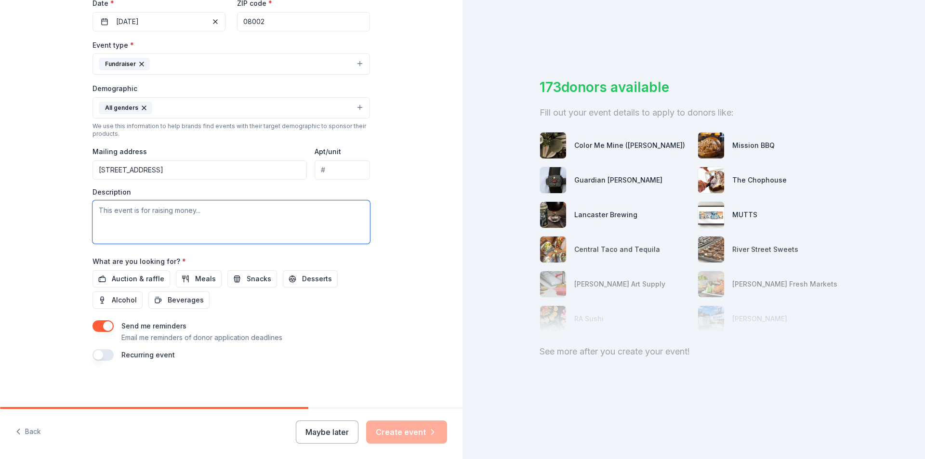
click at [192, 222] on textarea at bounding box center [232, 221] width 278 height 43
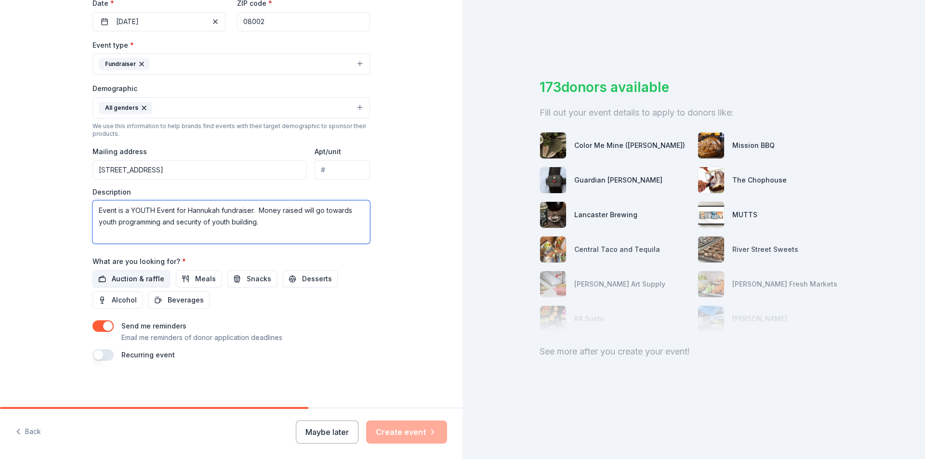
type textarea "Event is a YOUTH Event for Hannukah fundraiser. Money raised will go towards yo…"
click at [117, 278] on span "Auction & raffle" at bounding box center [138, 279] width 53 height 12
click at [186, 225] on textarea "Event is a YOUTH Event for Hannukah fundraiser. Money raised will go towards yo…" at bounding box center [232, 221] width 278 height 43
click at [284, 222] on textarea "Event is a YOUTH Event for Hannukah fundraiser. Money raised will go towards yo…" at bounding box center [232, 221] width 278 height 43
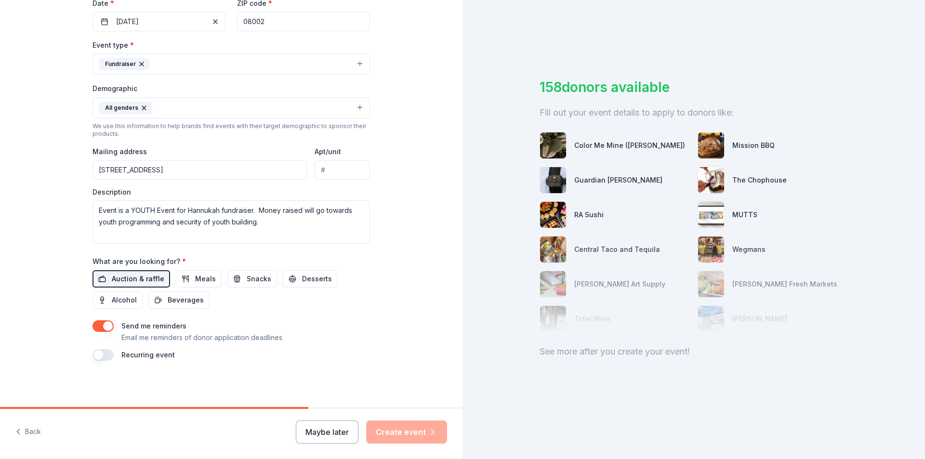
click at [135, 283] on span "Auction & raffle" at bounding box center [138, 279] width 53 height 12
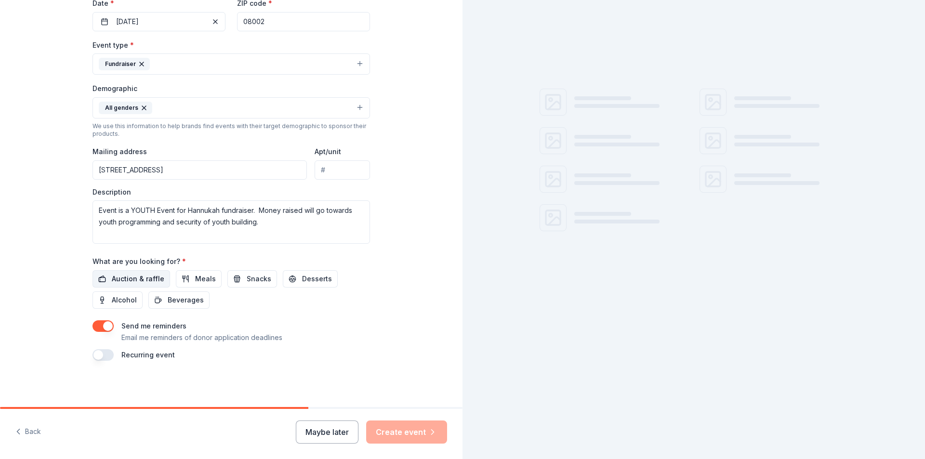
click at [135, 283] on span "Auction & raffle" at bounding box center [138, 279] width 53 height 12
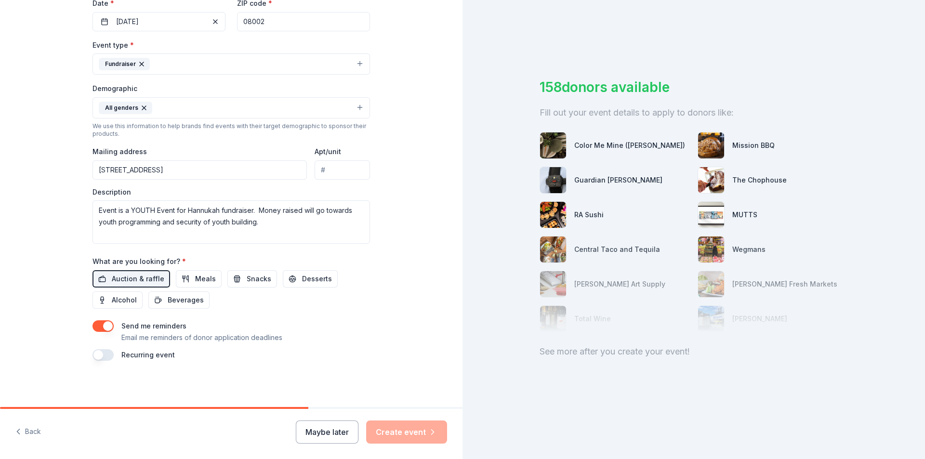
click at [107, 314] on div "Event name * 0 /100 Event website https://www.yicherryhill.com/schools-and-yesh…" at bounding box center [232, 137] width 278 height 447
click at [600, 147] on div "Color Me Mine (Voorhees)" at bounding box center [629, 146] width 111 height 12
click at [574, 143] on div "Color Me Mine (Voorhees)" at bounding box center [629, 146] width 111 height 12
click at [525, 387] on div "158 donors available Fill out your event details to apply to donors like: Color…" at bounding box center [694, 229] width 463 height 459
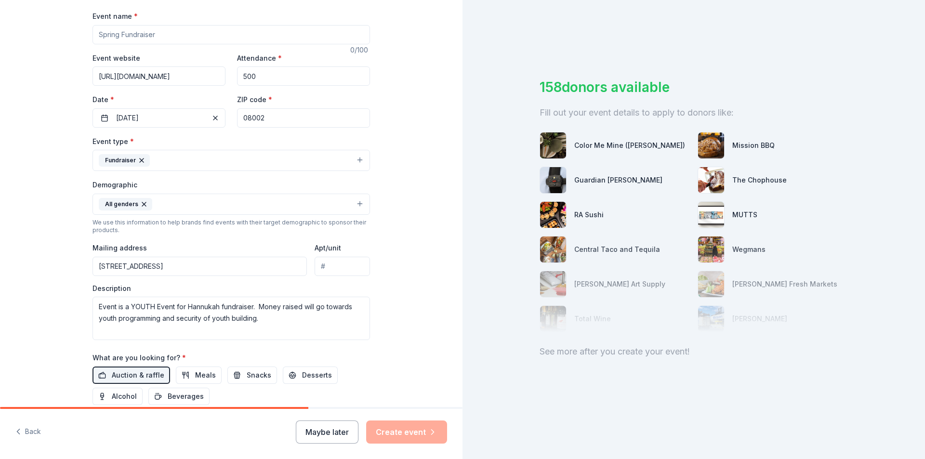
scroll to position [0, 0]
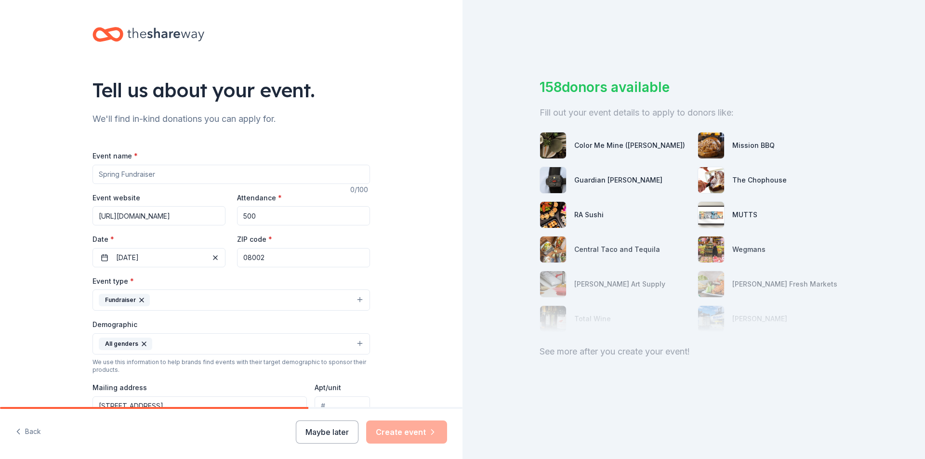
click at [563, 138] on div "Color Me Mine (Voorhees)" at bounding box center [615, 145] width 150 height 27
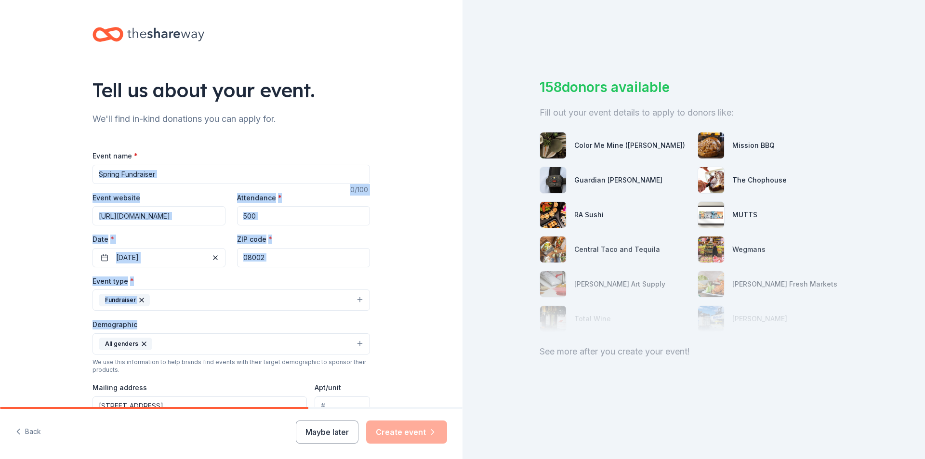
drag, startPoint x: 454, startPoint y: 153, endPoint x: 458, endPoint y: 327, distance: 173.5
click at [458, 327] on div "Tell us about your event. We'll find in-kind donations you can apply for. Event…" at bounding box center [231, 203] width 463 height 407
click at [453, 282] on div "Tell us about your event. We'll find in-kind donations you can apply for. Event…" at bounding box center [231, 321] width 463 height 643
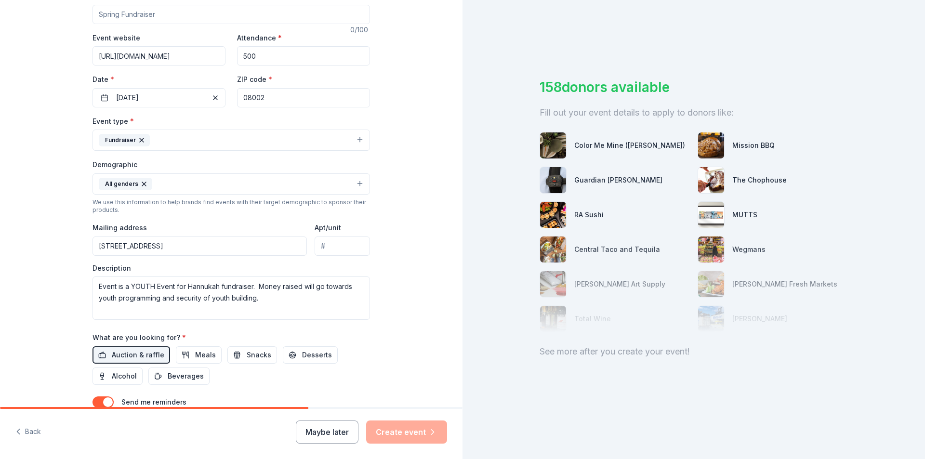
scroll to position [236, 0]
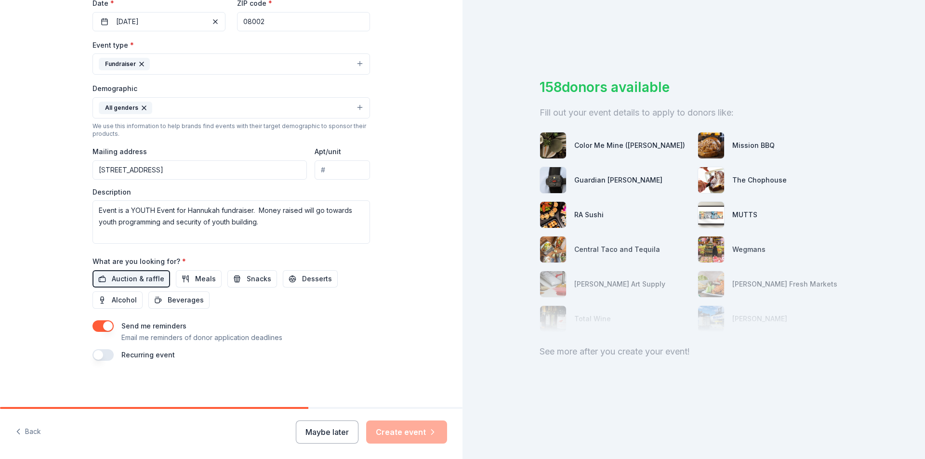
click at [411, 436] on div "Maybe later Create event" at bounding box center [371, 432] width 151 height 23
click at [410, 436] on div "Maybe later Create event" at bounding box center [371, 432] width 151 height 23
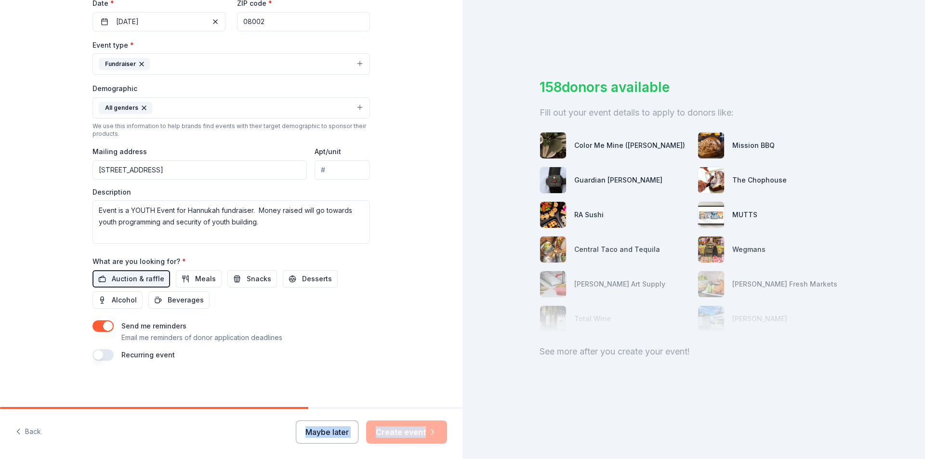
click at [325, 433] on button "Maybe later" at bounding box center [327, 432] width 63 height 23
click at [612, 369] on div "158 donors available Fill out your event details to apply to donors like: Color…" at bounding box center [694, 229] width 463 height 459
click at [573, 359] on div "158 donors available Fill out your event details to apply to donors like: Color…" at bounding box center [694, 229] width 463 height 459
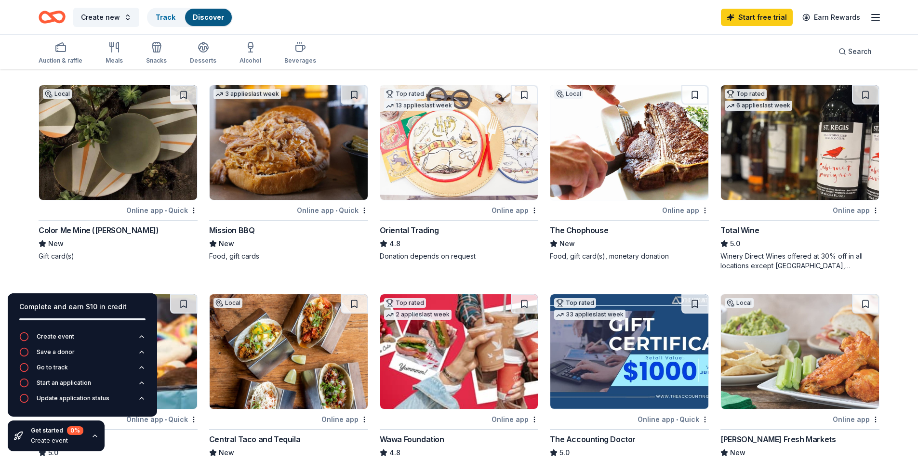
scroll to position [48, 0]
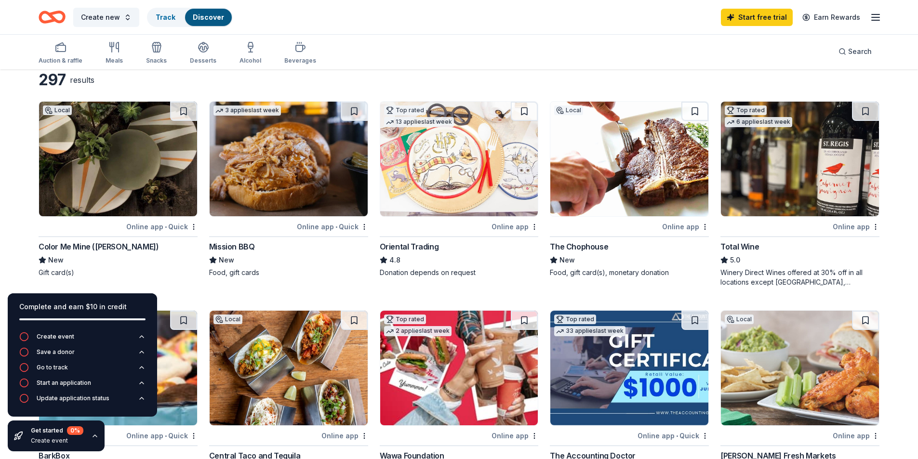
click at [136, 179] on img at bounding box center [118, 159] width 158 height 115
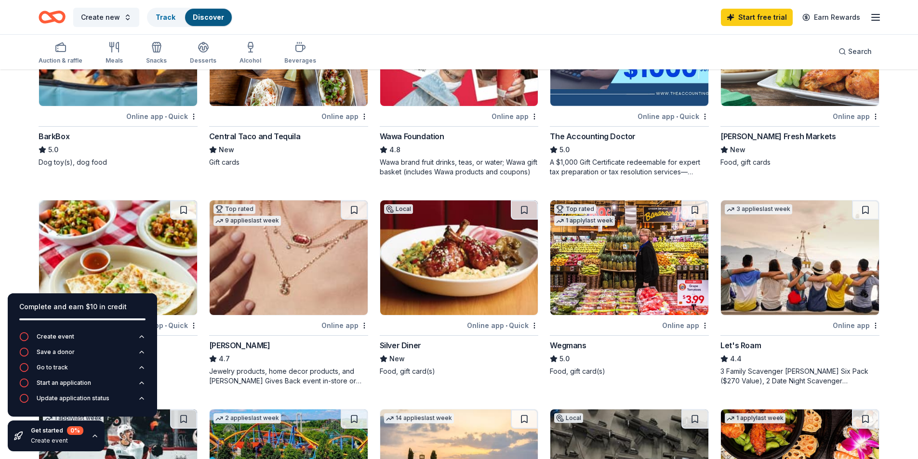
scroll to position [482, 0]
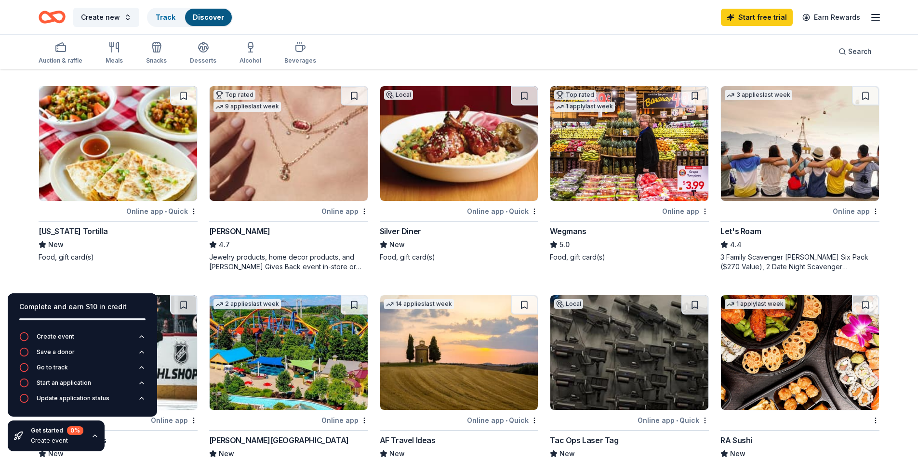
click at [283, 166] on img at bounding box center [289, 143] width 158 height 115
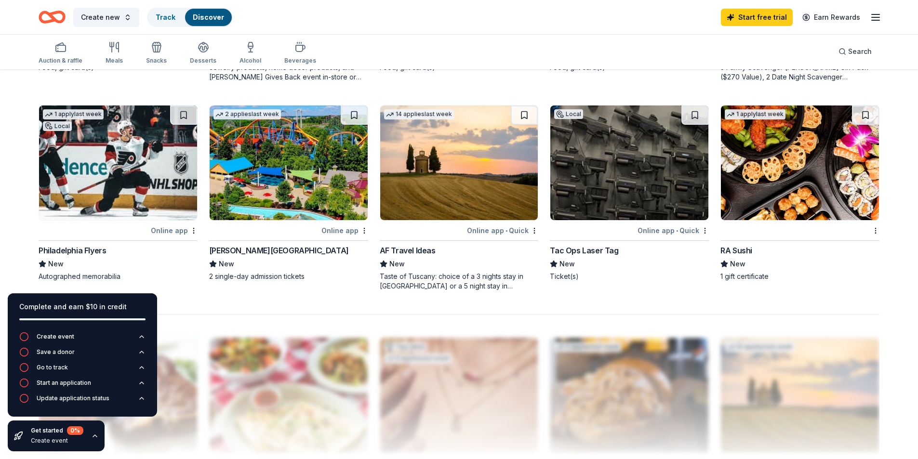
scroll to position [675, 0]
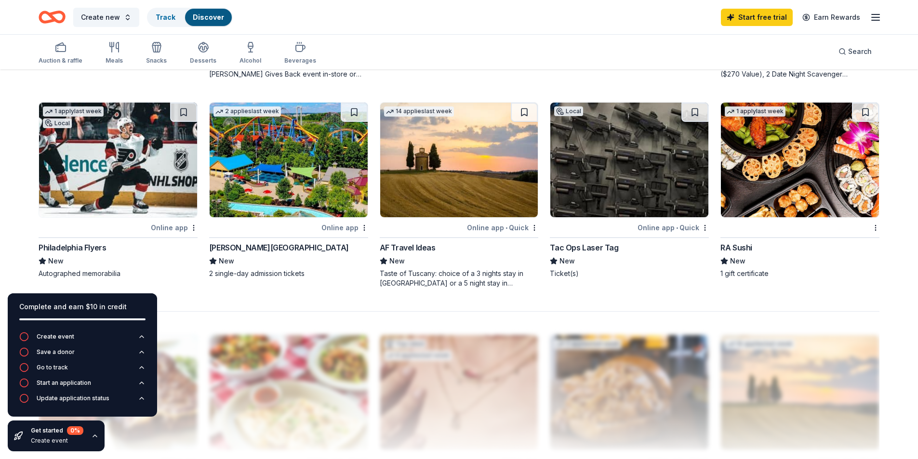
click at [316, 188] on img at bounding box center [289, 160] width 158 height 115
click at [121, 172] on img at bounding box center [118, 160] width 158 height 115
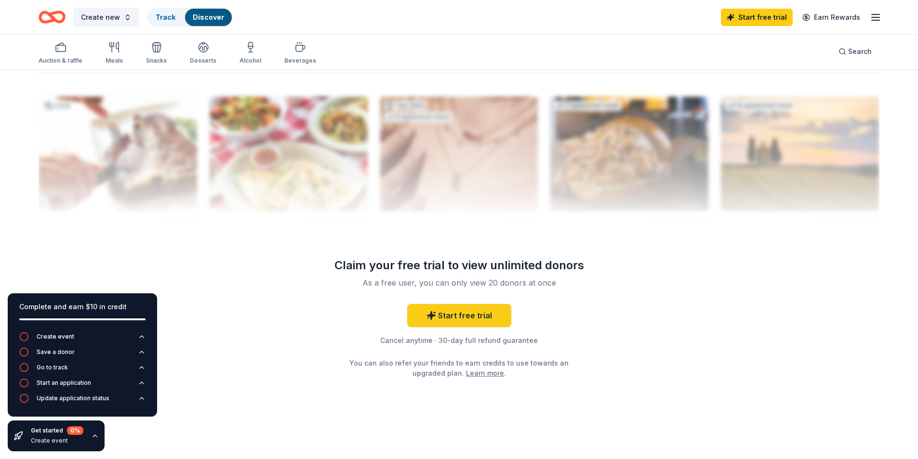
scroll to position [672, 0]
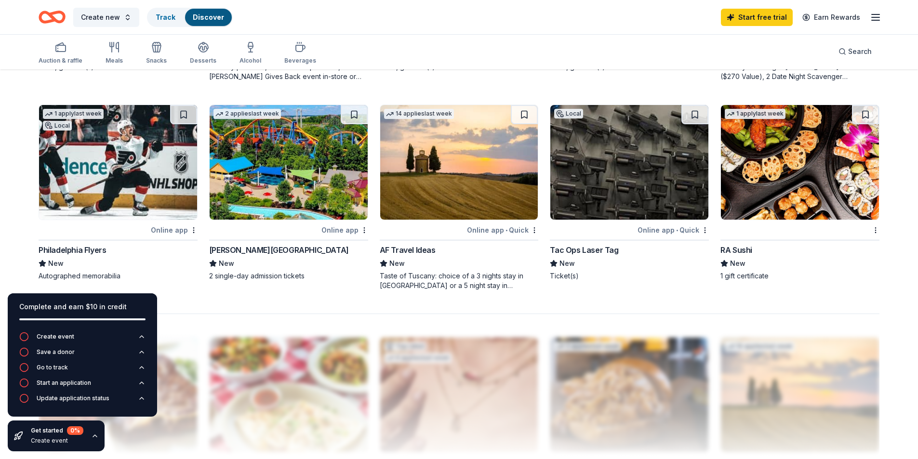
click at [652, 187] on img at bounding box center [629, 162] width 158 height 115
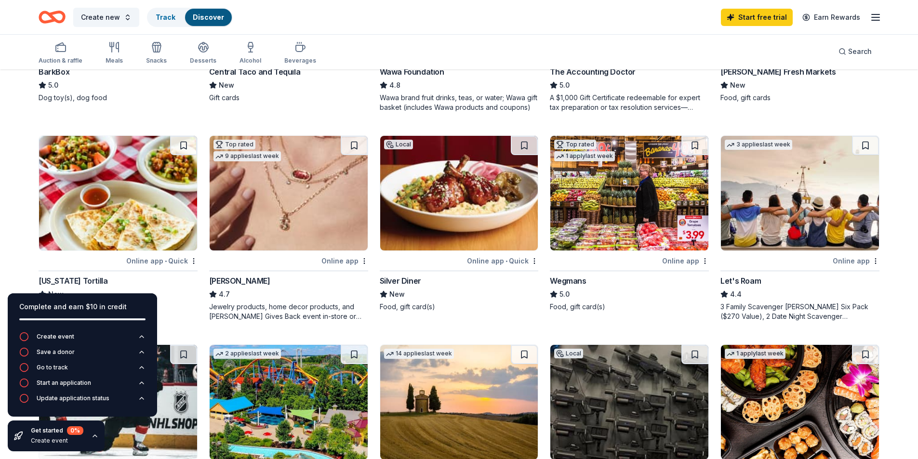
scroll to position [431, 0]
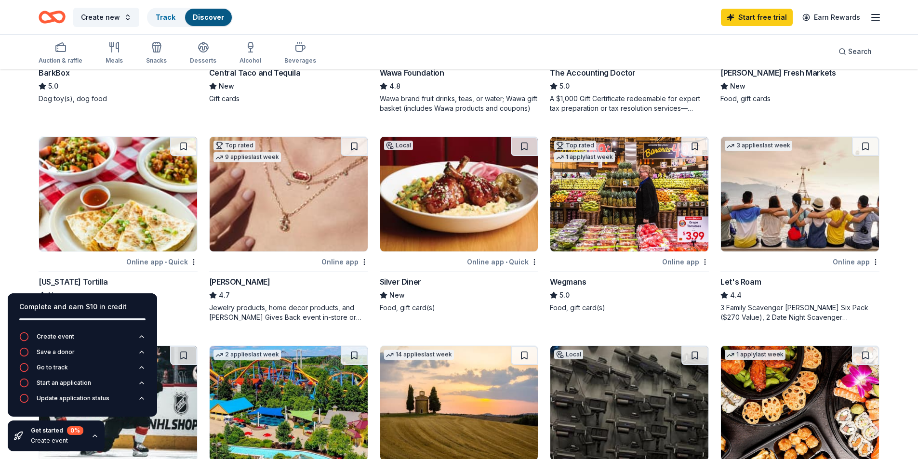
click at [625, 191] on img at bounding box center [629, 194] width 158 height 115
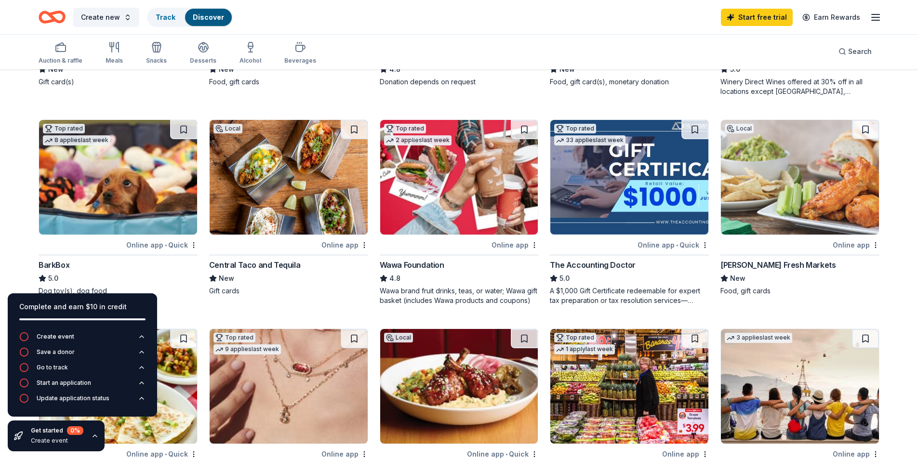
scroll to position [239, 0]
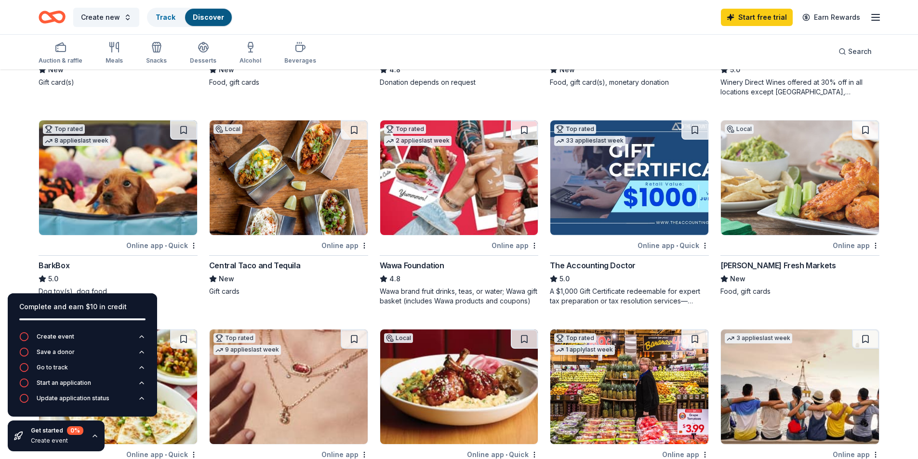
click at [485, 179] on img at bounding box center [459, 177] width 158 height 115
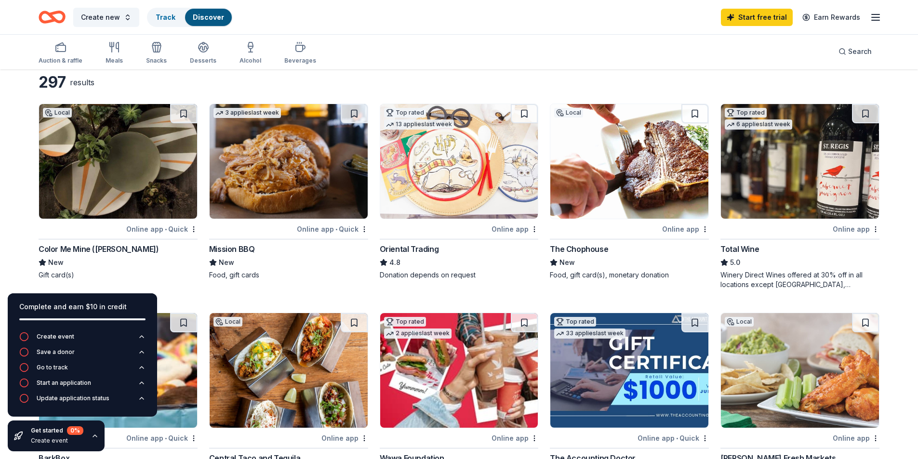
scroll to position [0, 0]
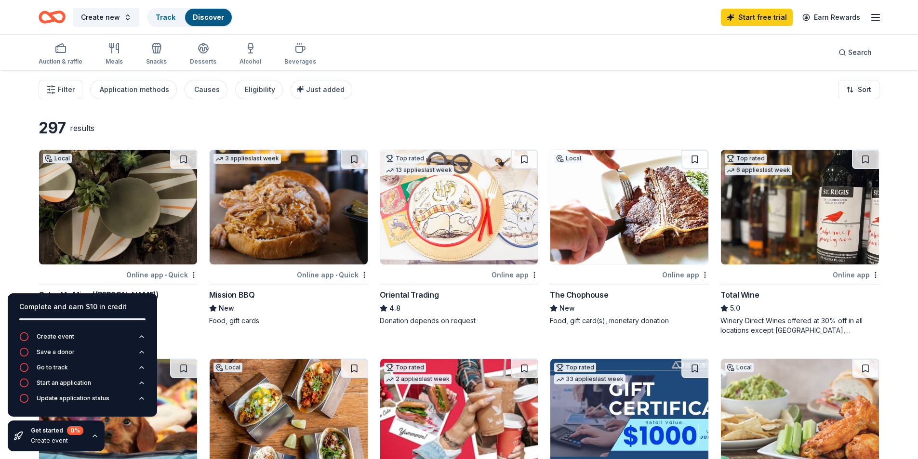
click at [801, 199] on img at bounding box center [800, 207] width 158 height 115
click at [73, 91] on span "Filter" at bounding box center [66, 90] width 17 height 12
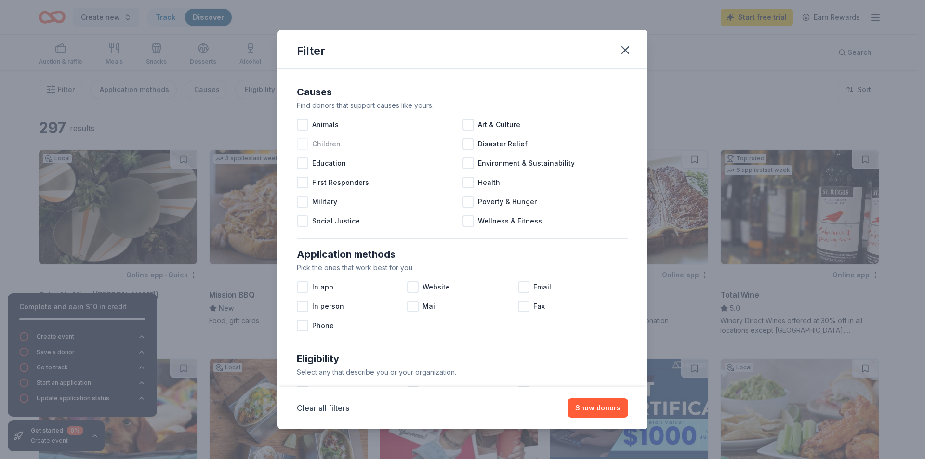
click at [333, 145] on span "Children" at bounding box center [326, 144] width 28 height 12
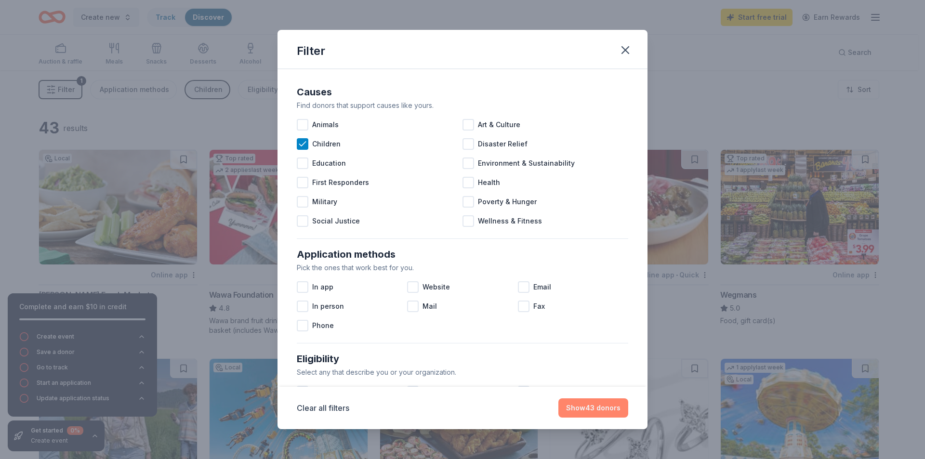
click at [606, 406] on button "Show 43 donors" at bounding box center [593, 408] width 70 height 19
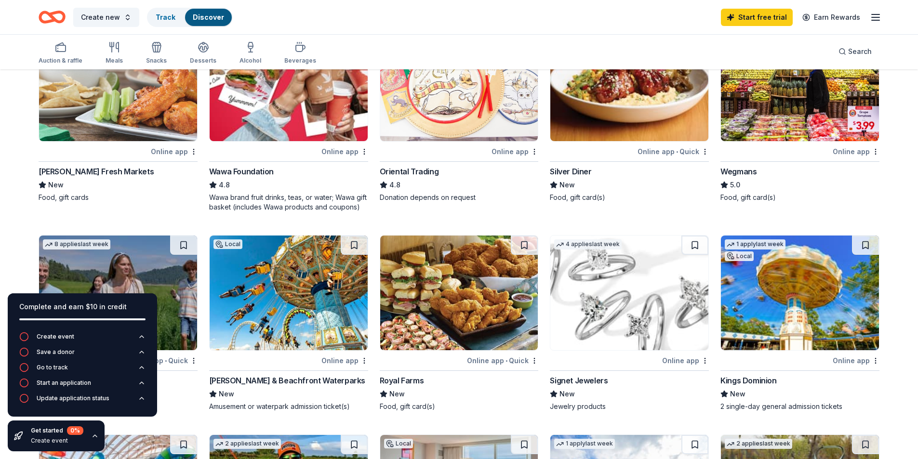
scroll to position [241, 0]
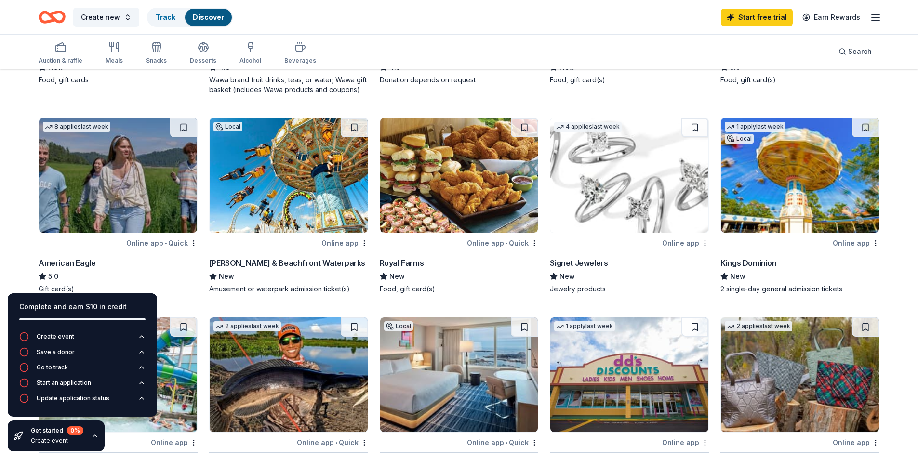
click at [54, 159] on img at bounding box center [118, 175] width 158 height 115
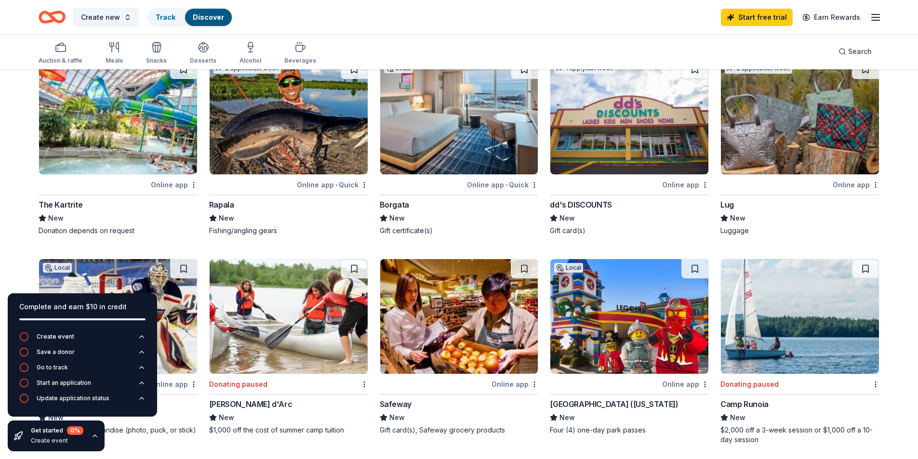
scroll to position [482, 0]
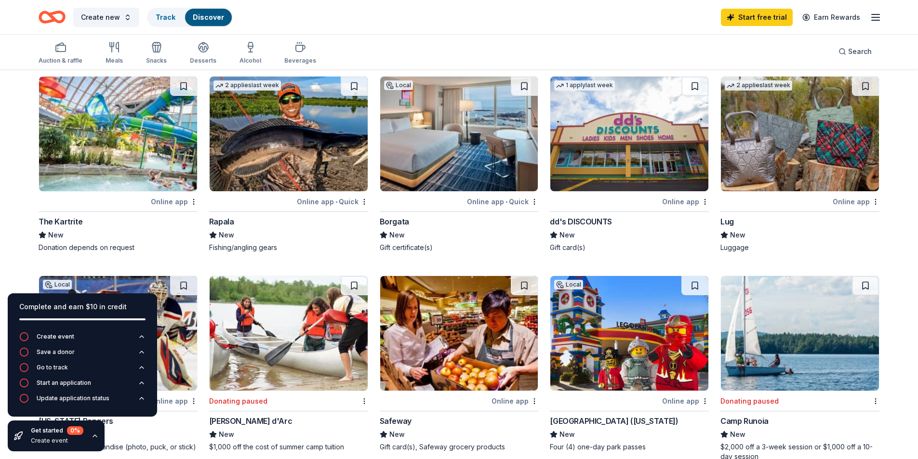
click at [450, 151] on img at bounding box center [459, 134] width 158 height 115
click at [661, 156] on img at bounding box center [629, 134] width 158 height 115
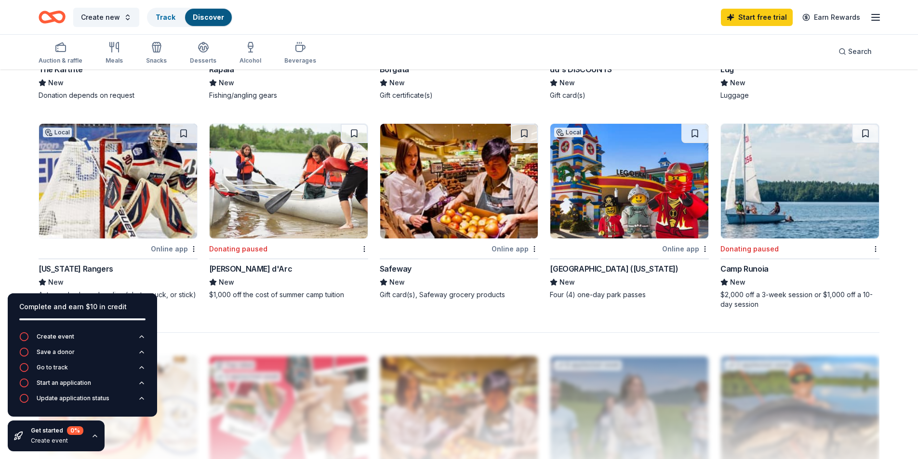
scroll to position [675, 0]
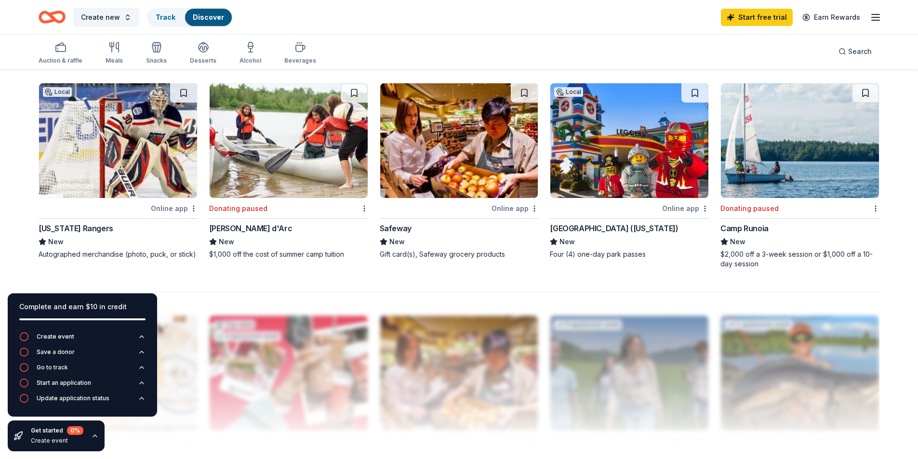
click at [133, 170] on img at bounding box center [118, 140] width 158 height 115
click at [604, 196] on img at bounding box center [629, 140] width 158 height 115
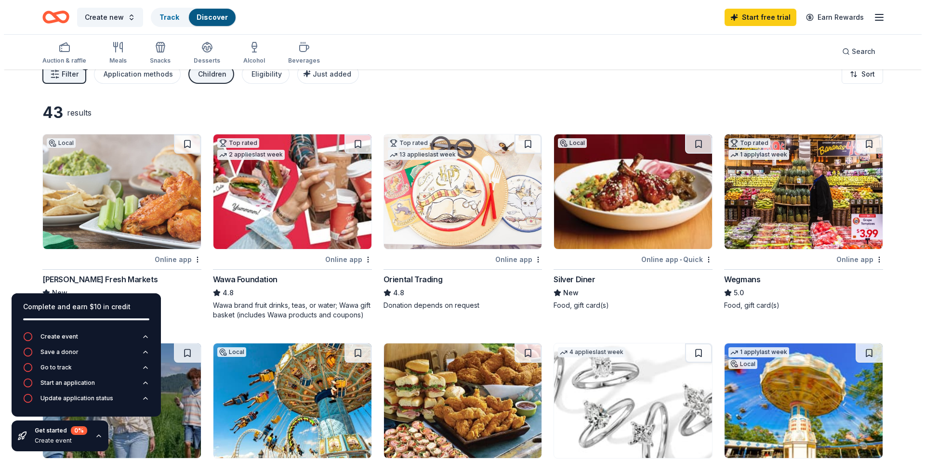
scroll to position [0, 0]
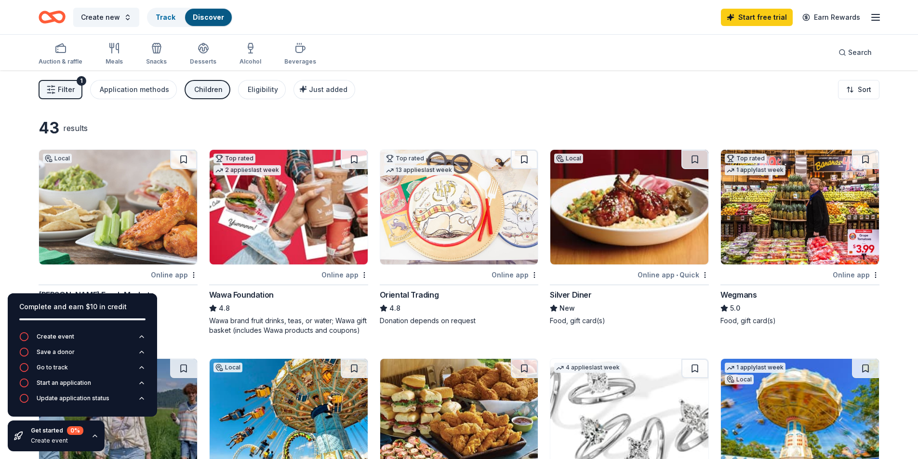
click at [61, 91] on span "Filter" at bounding box center [66, 90] width 17 height 12
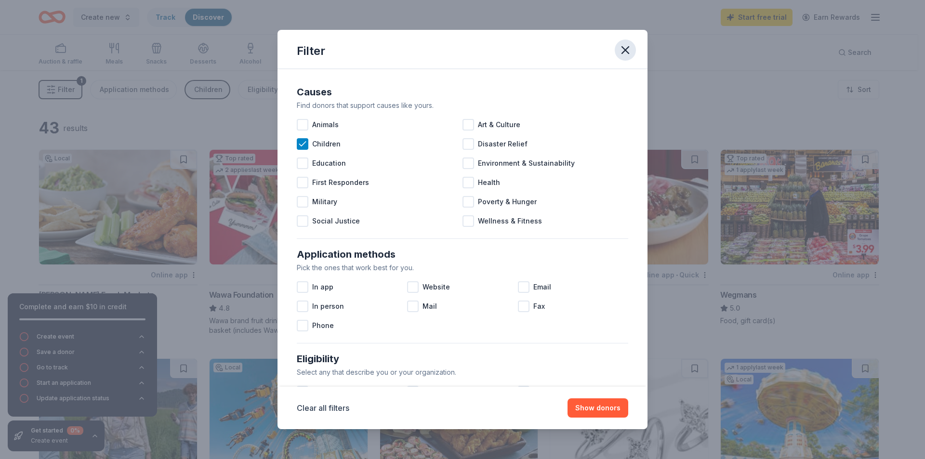
click at [625, 48] on icon "button" at bounding box center [625, 49] width 13 height 13
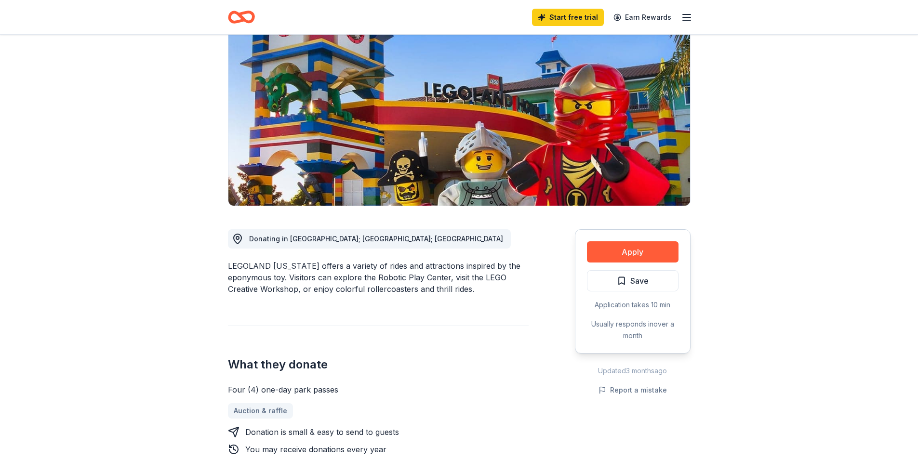
scroll to position [241, 0]
